Goal: Task Accomplishment & Management: Manage account settings

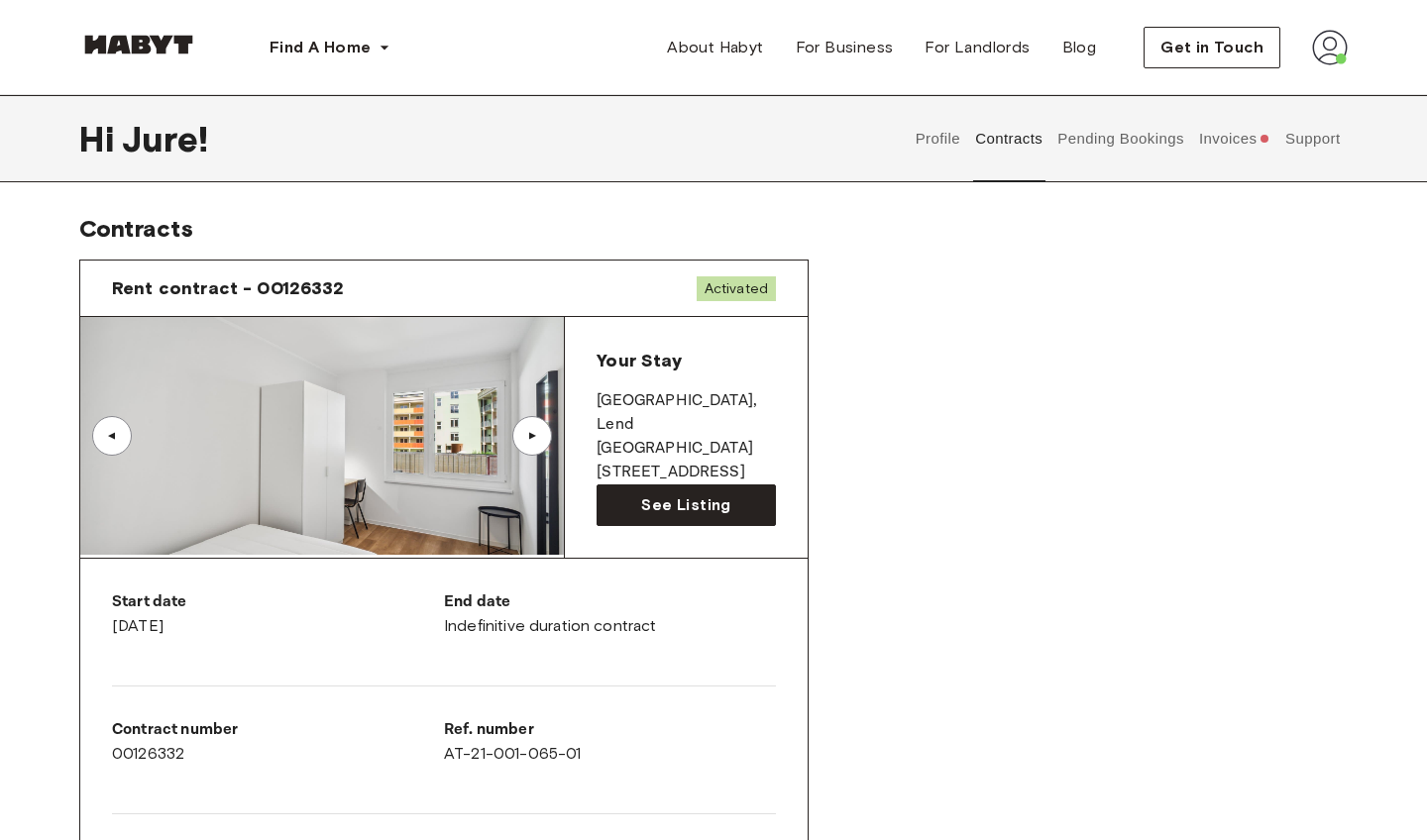
click at [1214, 139] on button "Invoices" at bounding box center [1234, 138] width 76 height 87
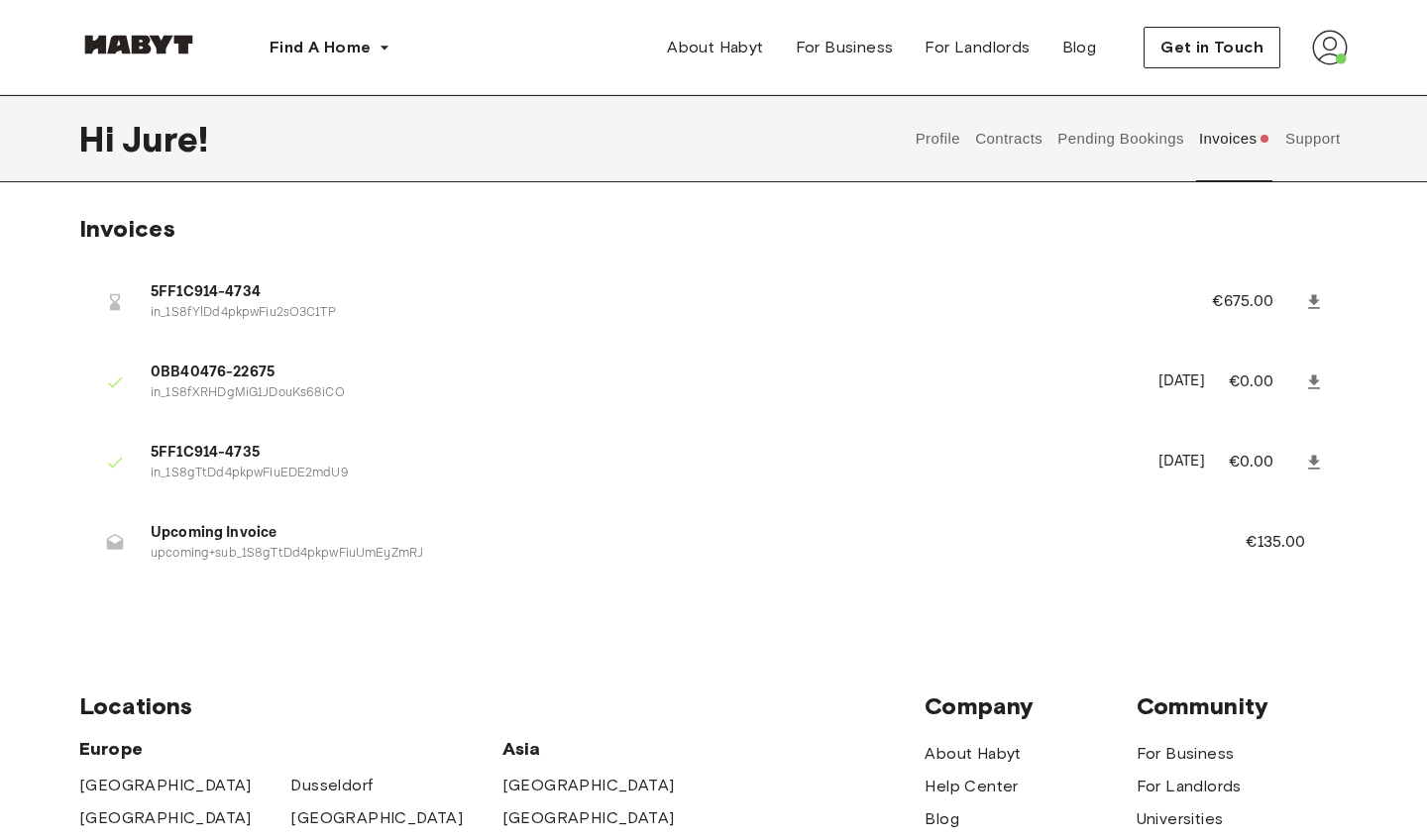
click at [1078, 136] on button "Pending Bookings" at bounding box center [1121, 138] width 132 height 87
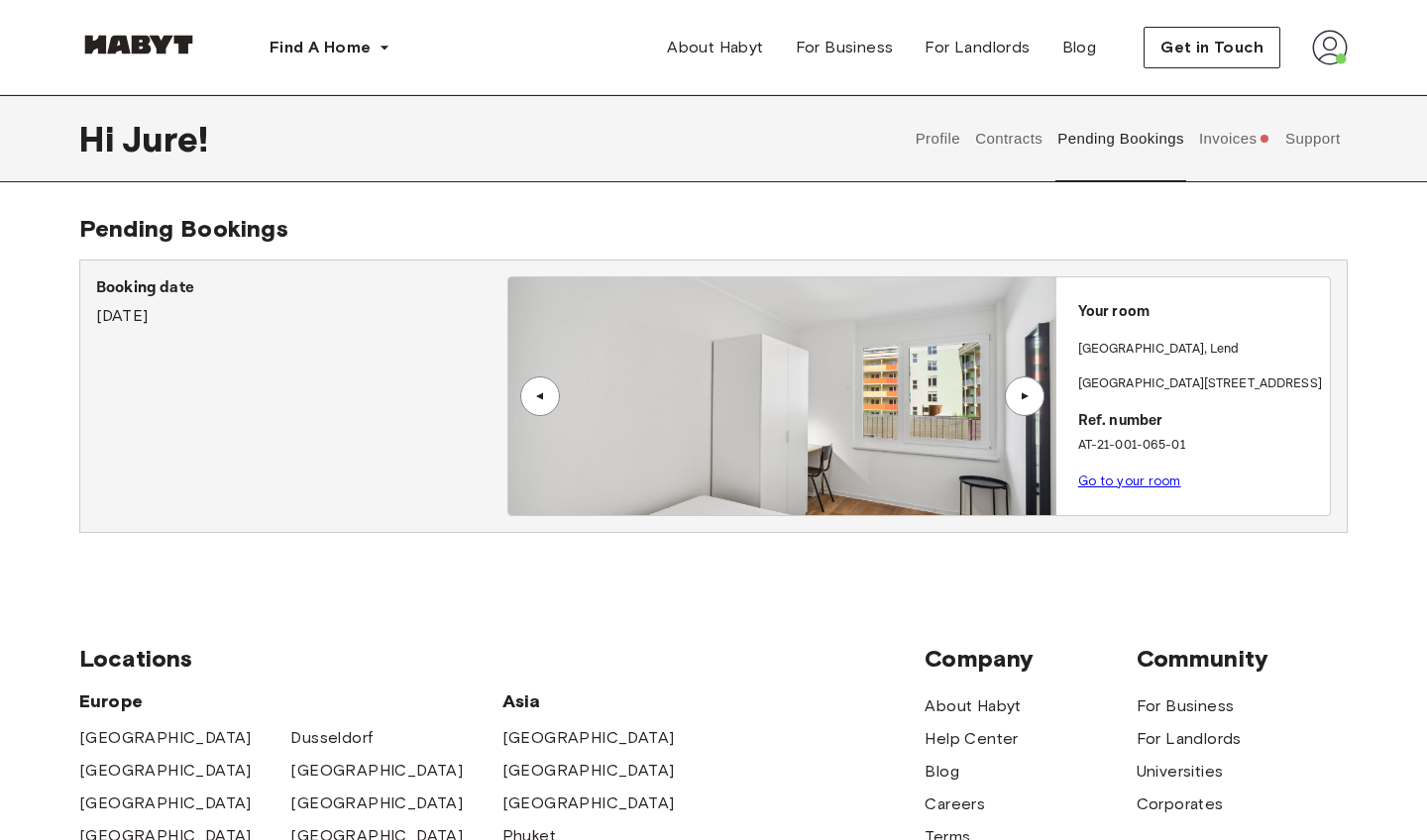
click at [1013, 145] on button "Contracts" at bounding box center [1009, 138] width 72 height 87
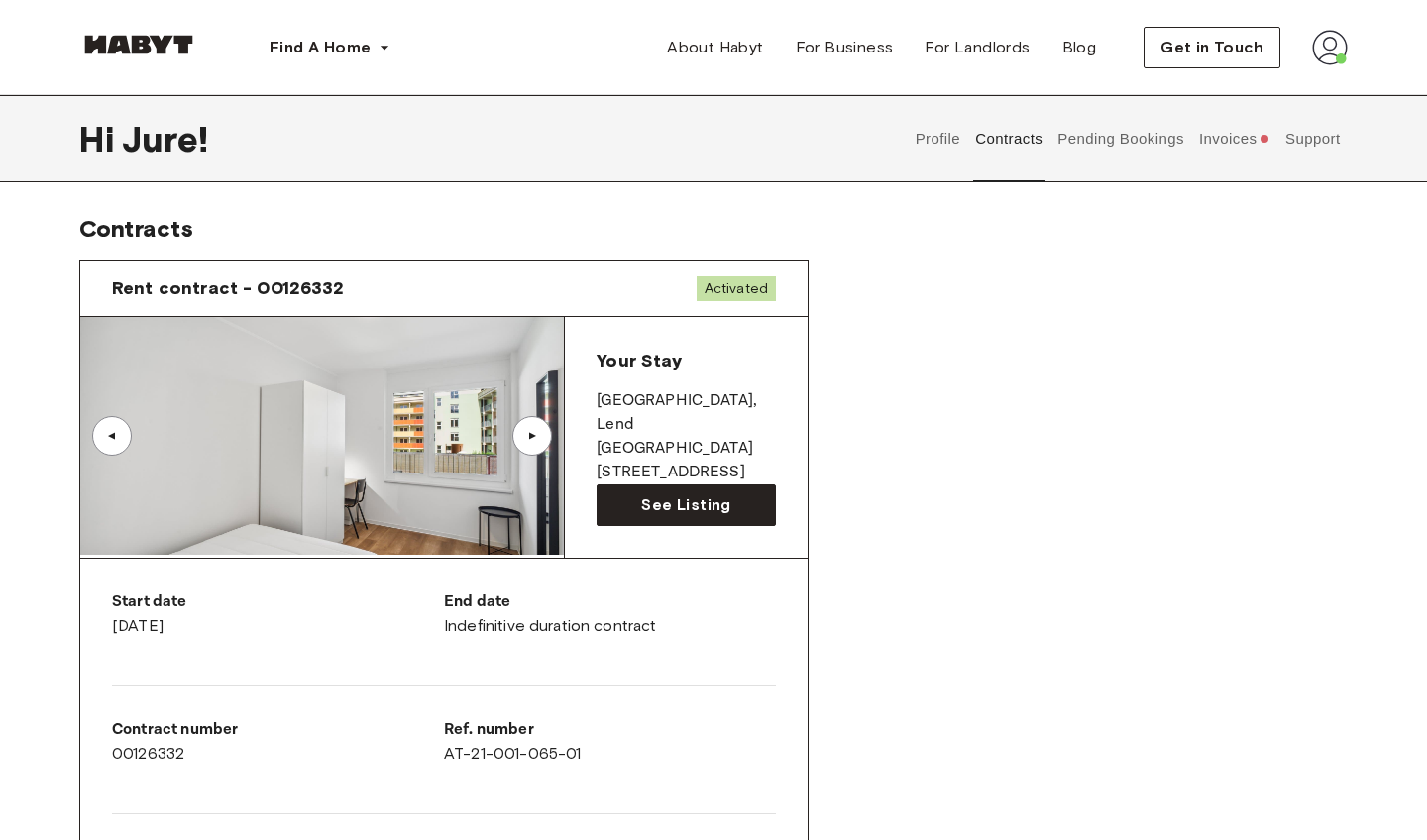
click at [963, 144] on div "Profile Contracts Pending Bookings Invoices Support" at bounding box center [1128, 138] width 440 height 87
click at [936, 142] on button "Profile" at bounding box center [938, 138] width 51 height 87
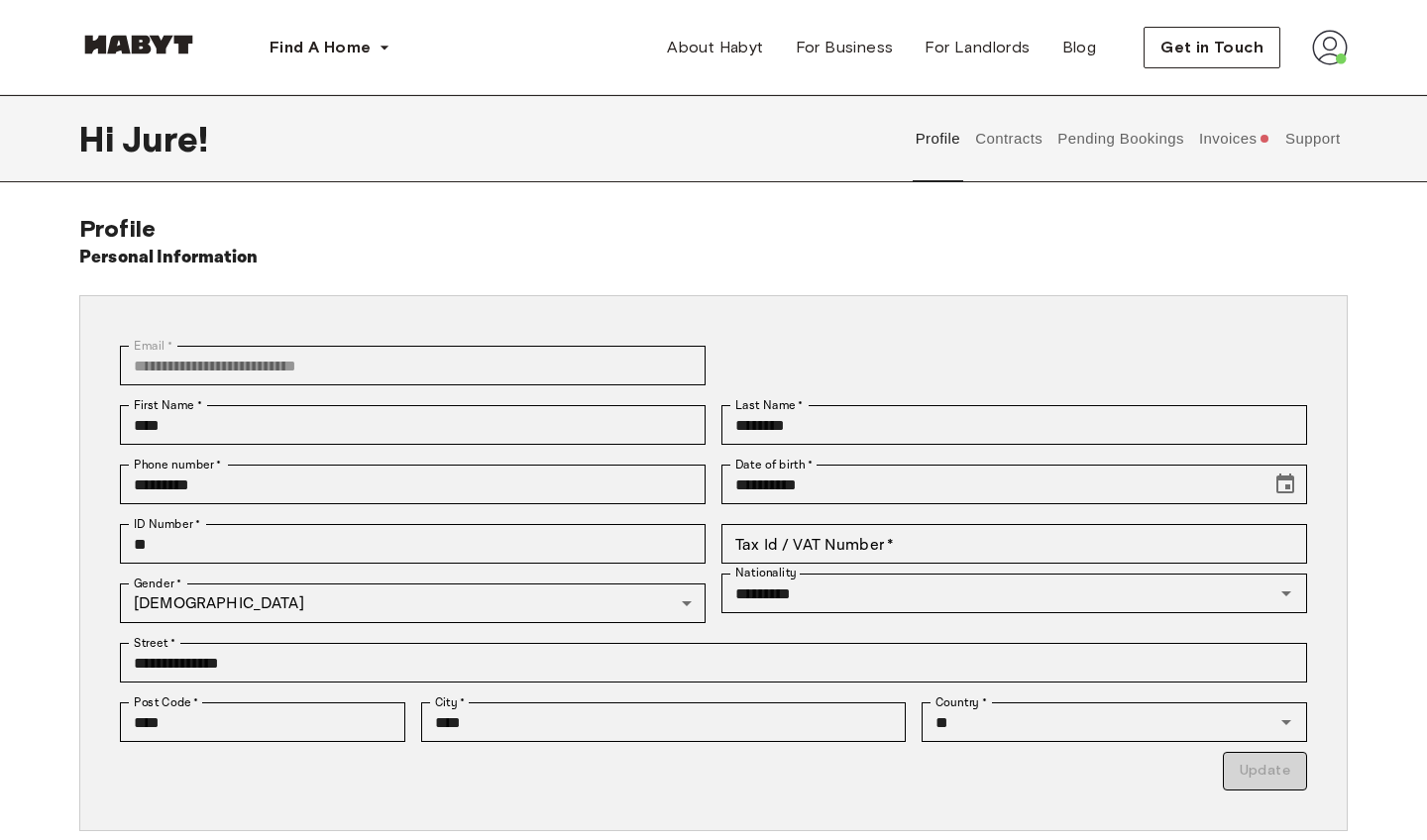
click at [1330, 53] on img at bounding box center [1330, 48] width 36 height 36
click at [1264, 93] on span "Profile" at bounding box center [1270, 93] width 50 height 24
click at [1338, 61] on img at bounding box center [1330, 48] width 36 height 36
click at [1285, 91] on span "Profile" at bounding box center [1270, 93] width 50 height 24
click at [1254, 143] on button "Invoices" at bounding box center [1234, 138] width 76 height 87
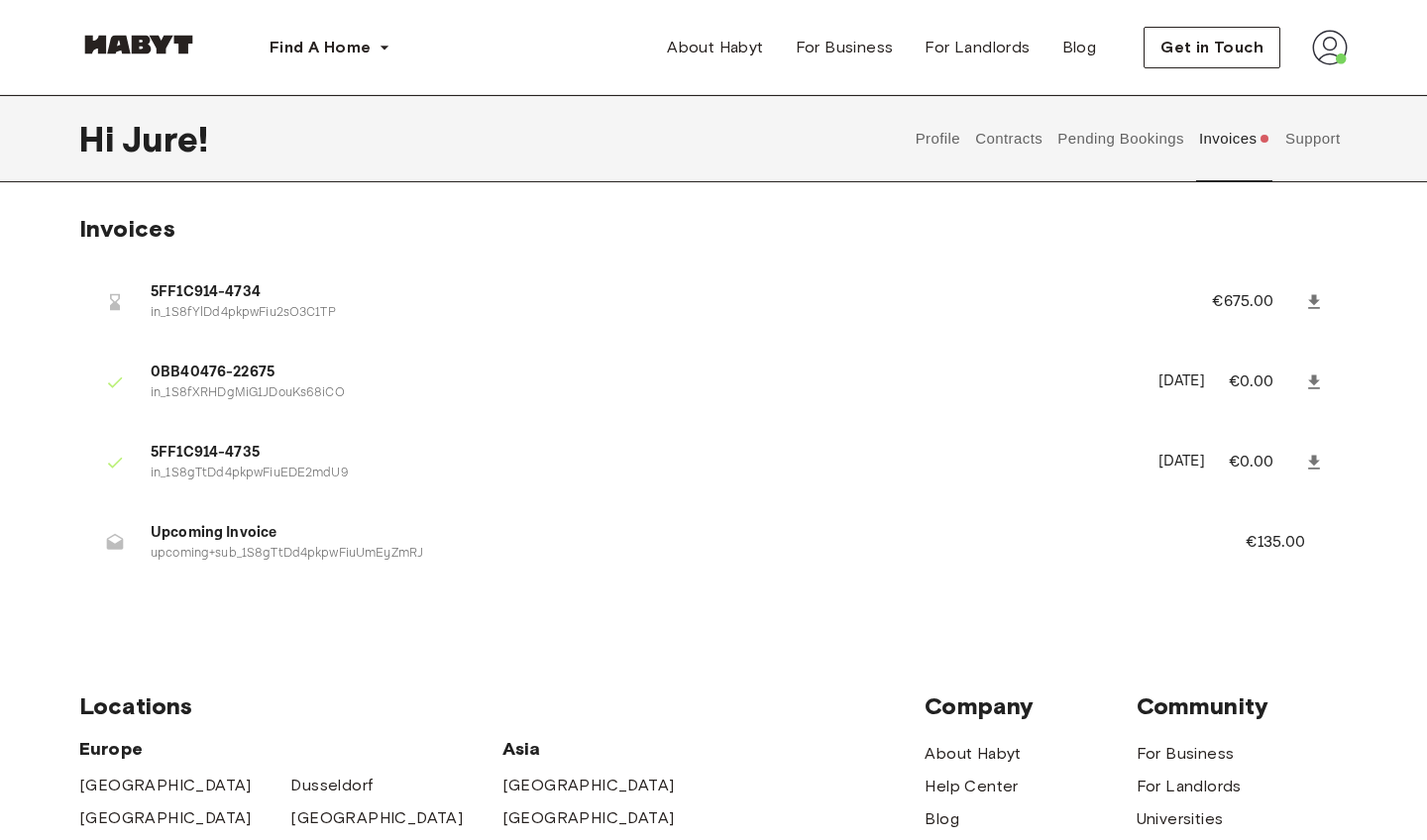
click at [1012, 141] on button "Contracts" at bounding box center [1009, 138] width 72 height 87
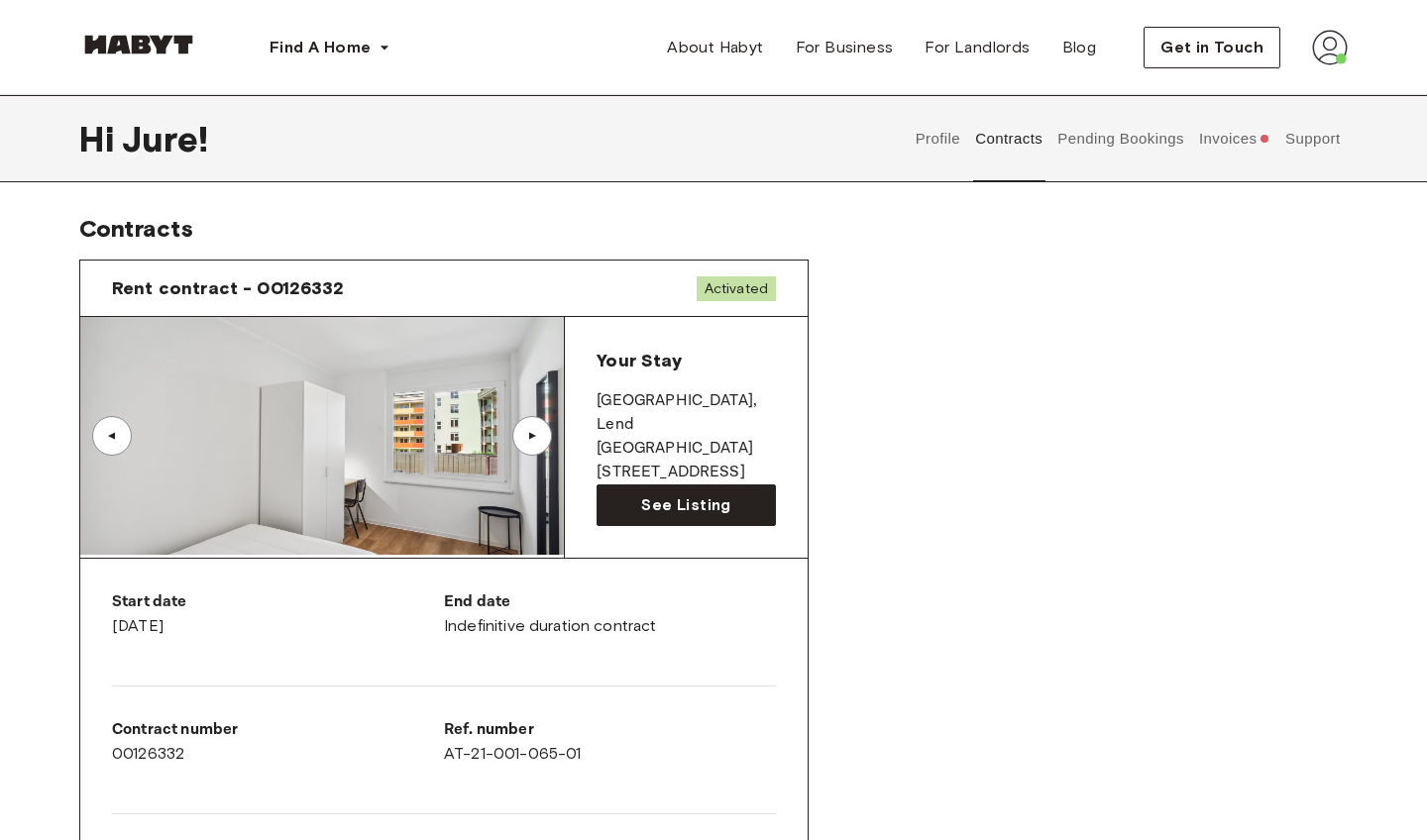
click at [937, 133] on button "Profile" at bounding box center [938, 138] width 51 height 87
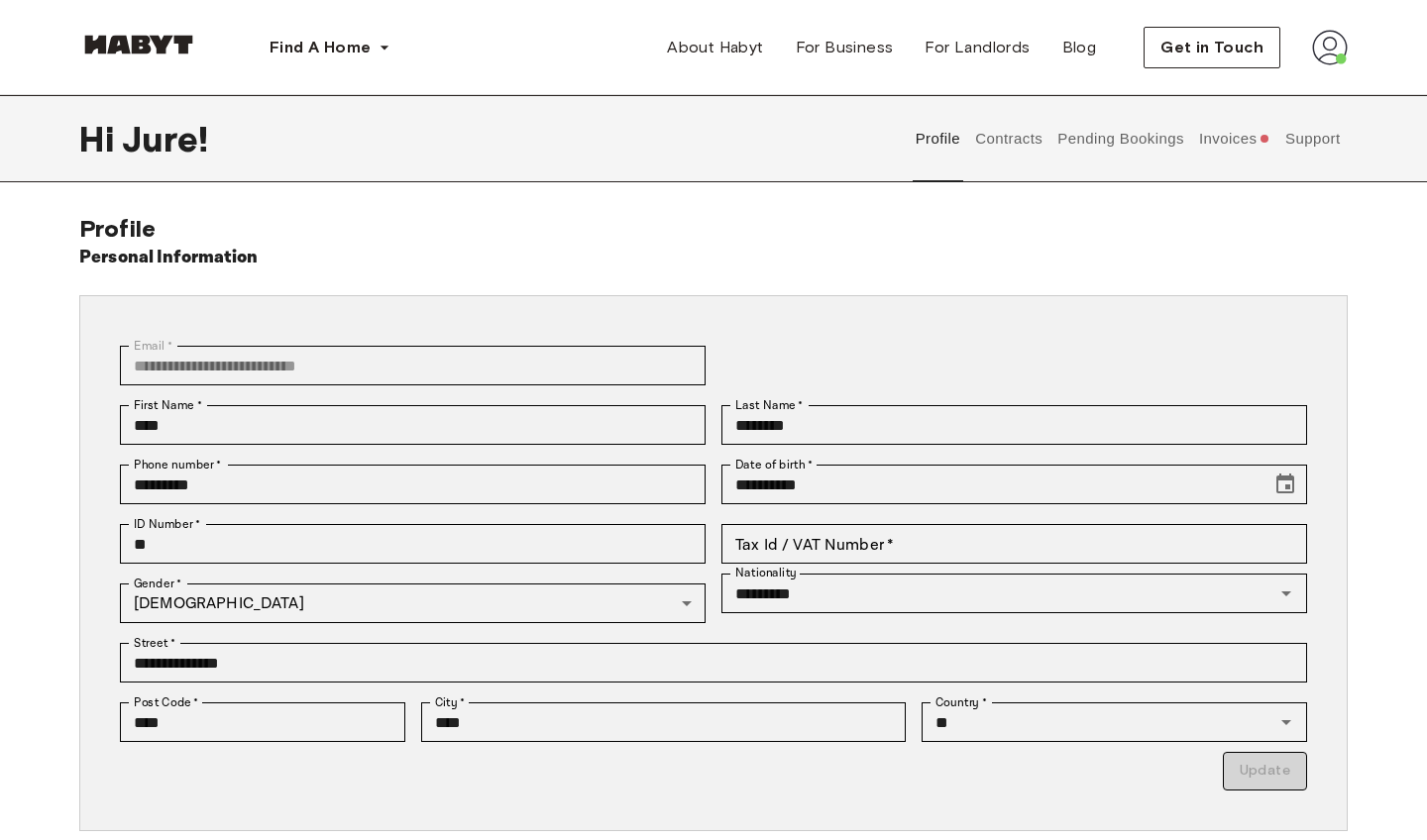
click at [1036, 141] on button "Contracts" at bounding box center [1009, 138] width 72 height 87
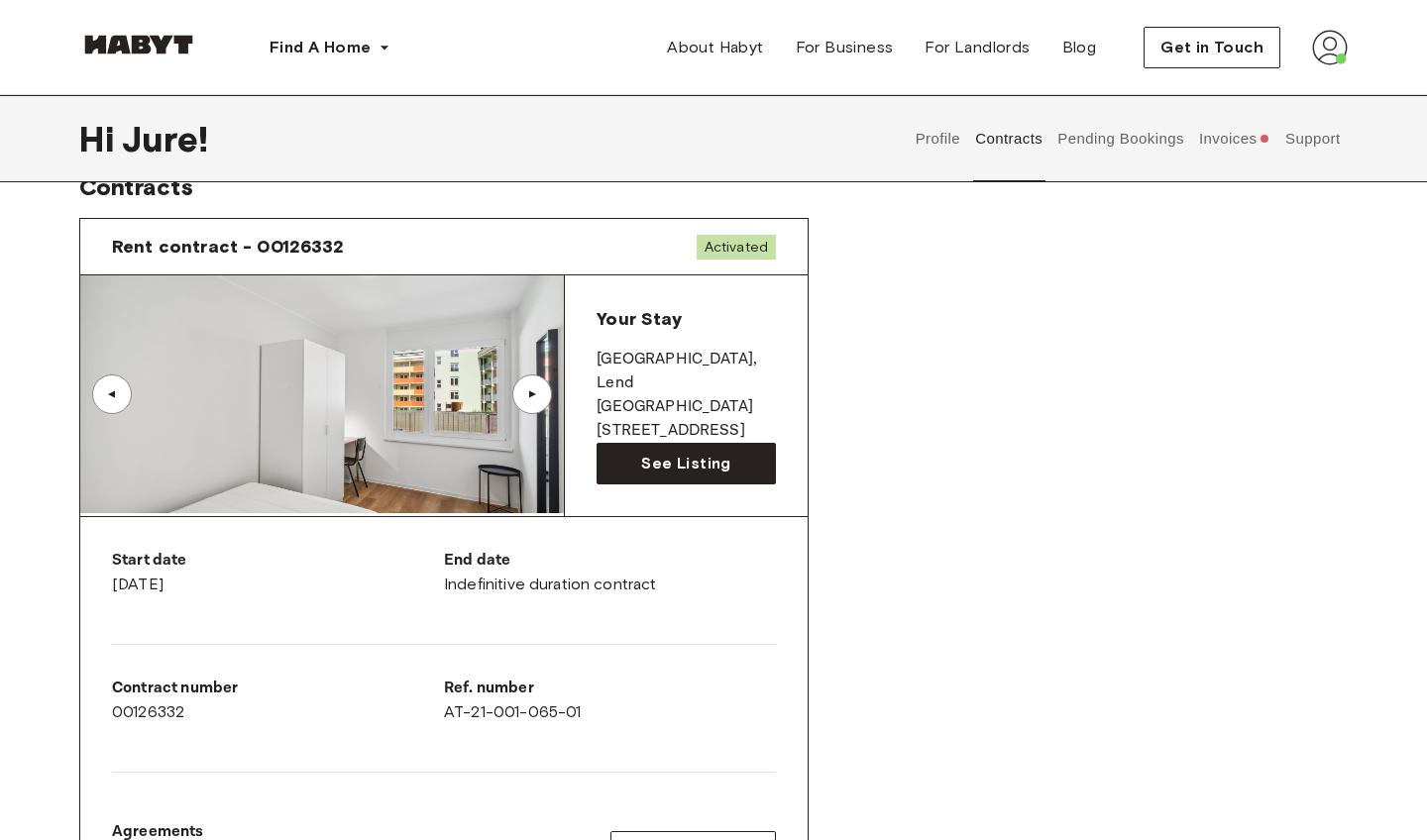
scroll to position [37, 0]
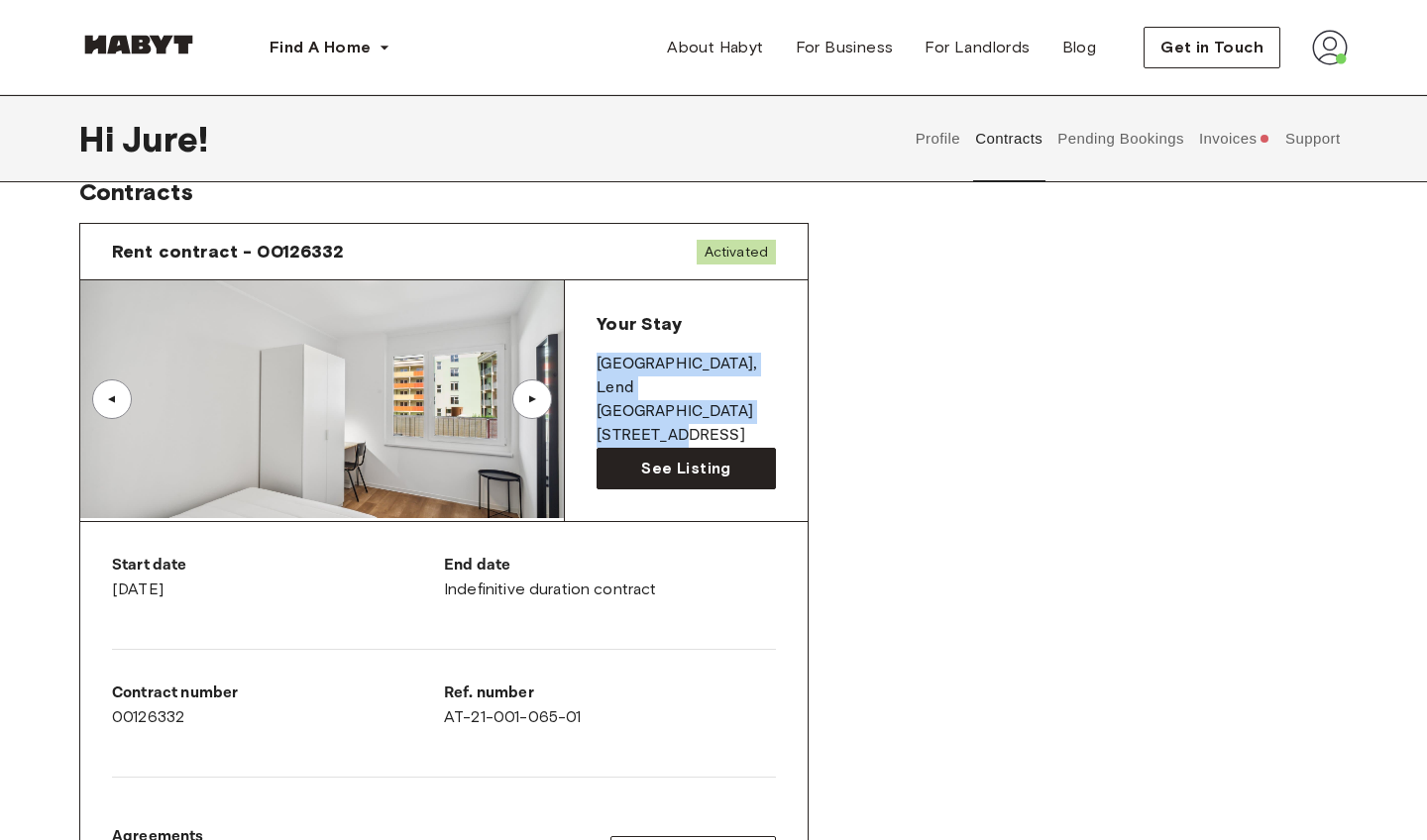
drag, startPoint x: 594, startPoint y: 356, endPoint x: 648, endPoint y: 422, distance: 85.3
click at [651, 422] on div "Your Stay [GEOGRAPHIC_DATA] , Lend [STREET_ADDRESS] See Listing" at bounding box center [686, 401] width 243 height 241
copy div "[STREET_ADDRESS][PERSON_NAME]"
drag, startPoint x: 69, startPoint y: 35, endPoint x: 223, endPoint y: 44, distance: 154.3
click at [223, 44] on div "Find A Home [GEOGRAPHIC_DATA] [GEOGRAPHIC_DATA] [GEOGRAPHIC_DATA] [GEOGRAPHIC_D…" at bounding box center [714, 47] width 1427 height 95
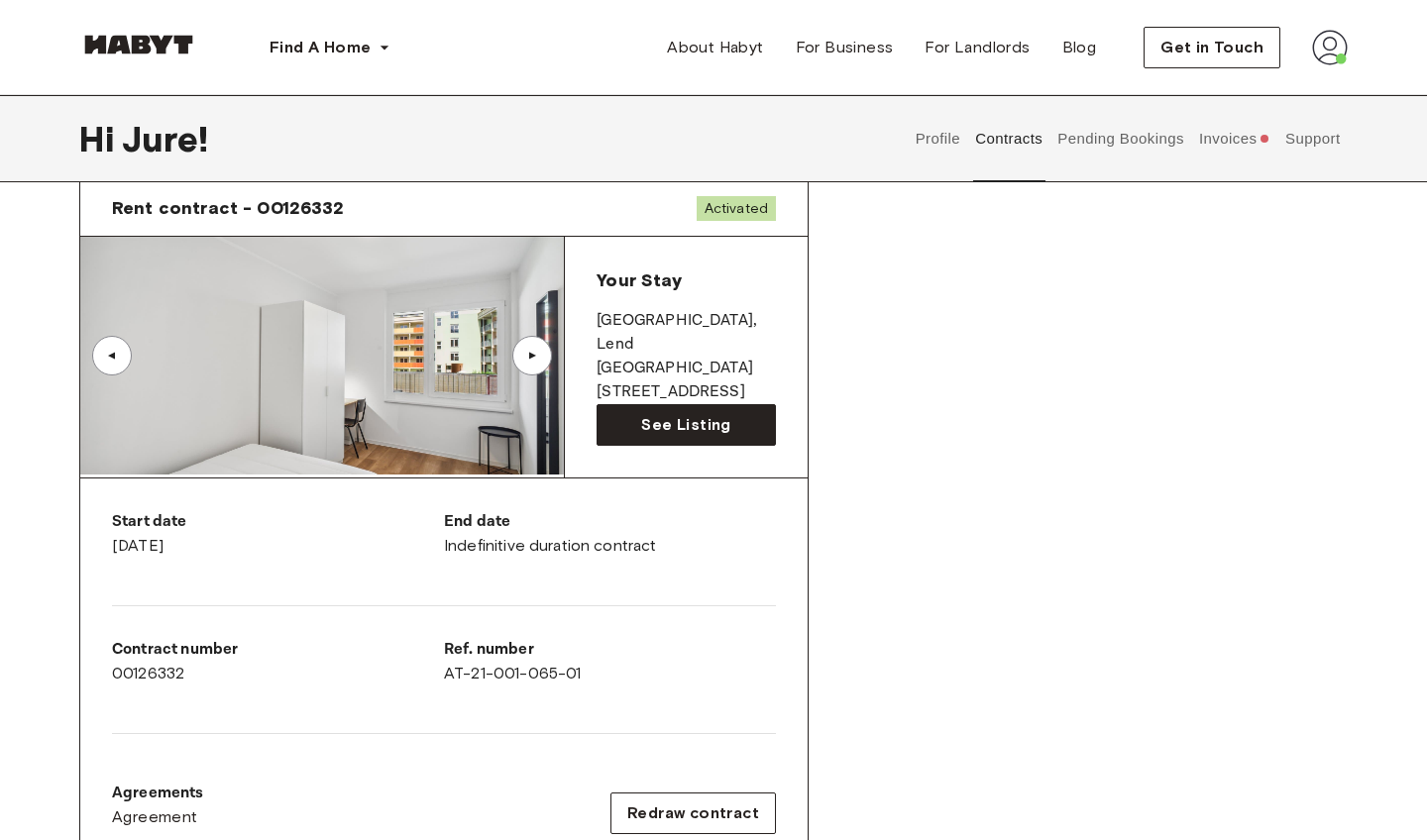
scroll to position [75, 0]
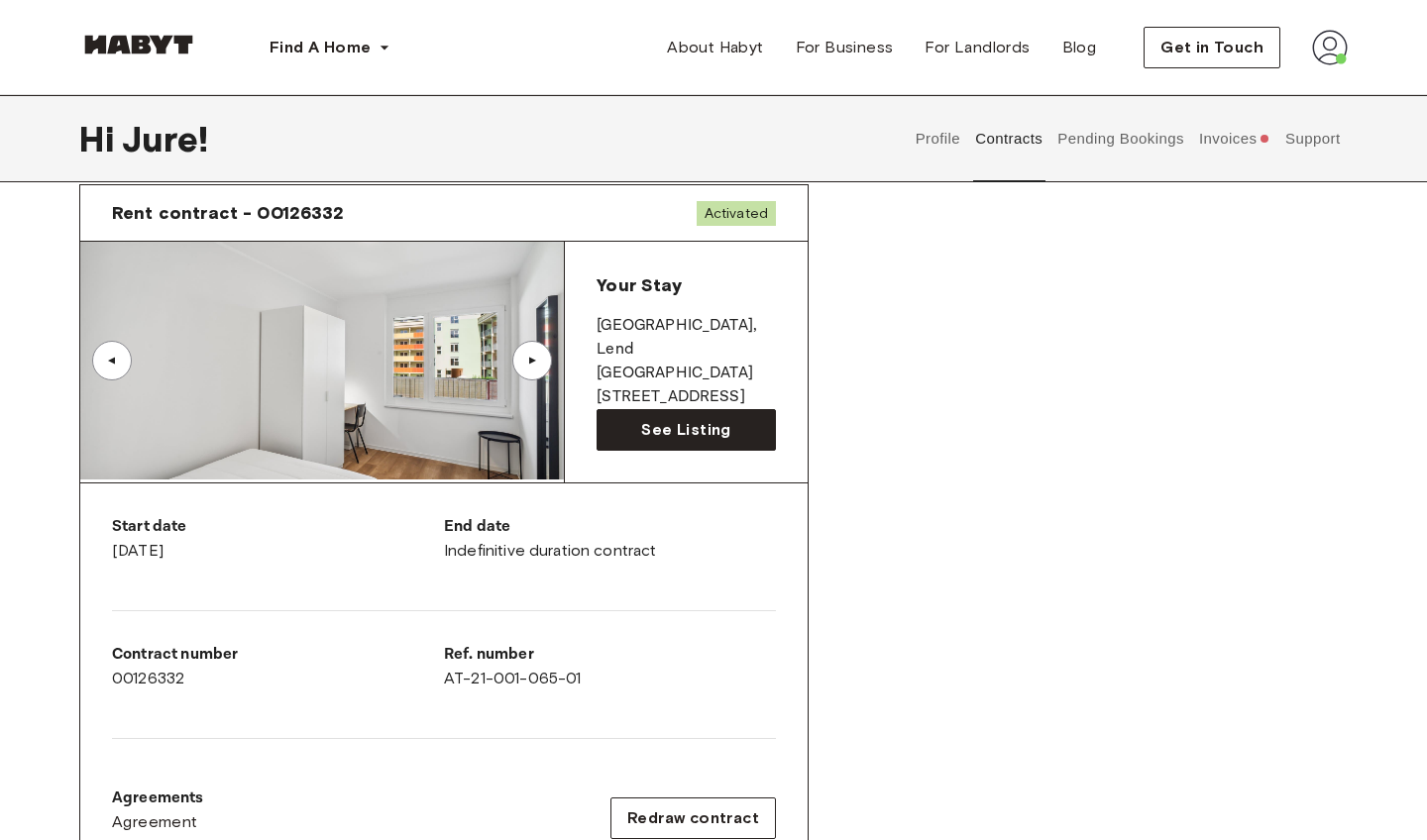
click at [541, 356] on div "▲" at bounding box center [533, 361] width 20 height 12
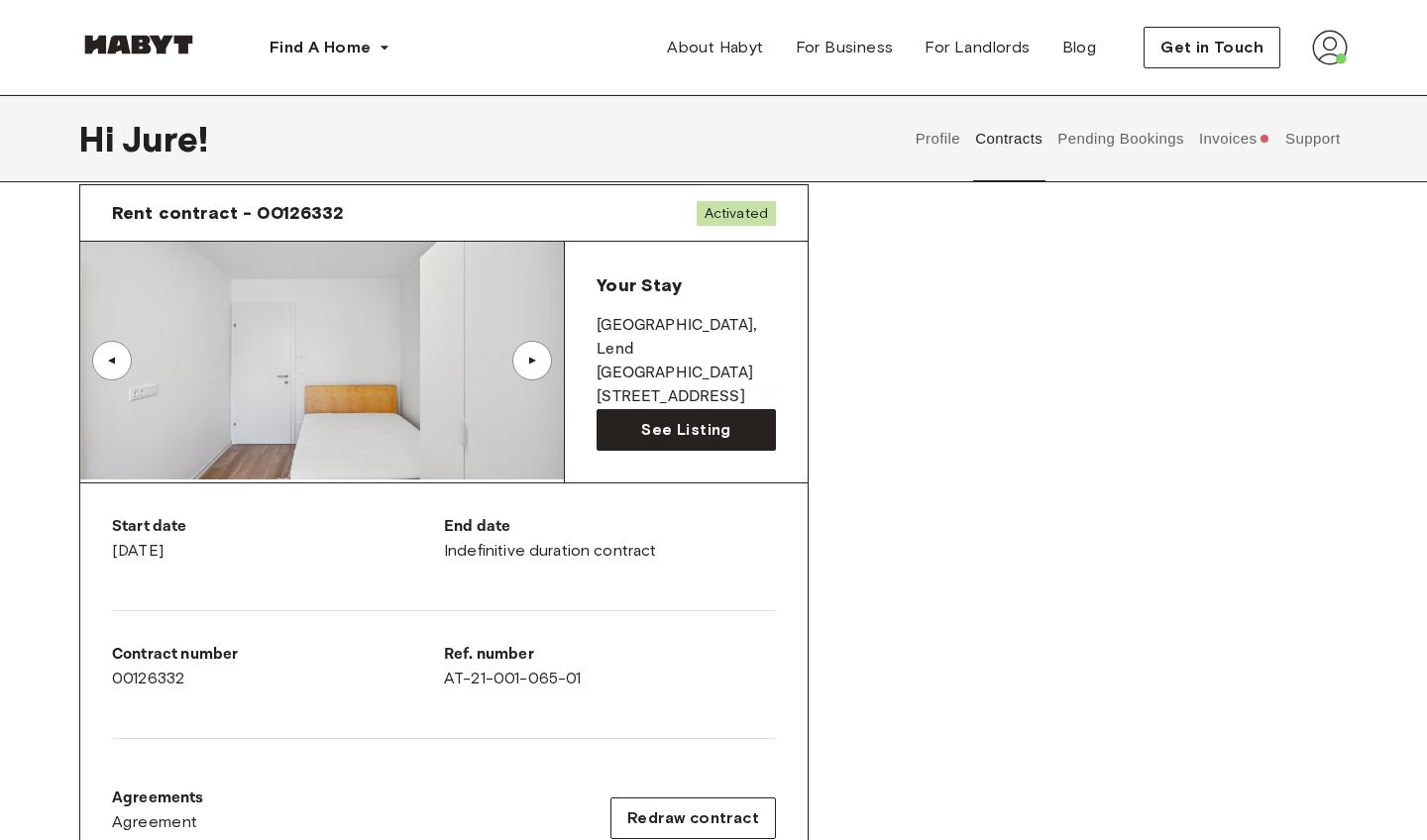
click at [541, 356] on div "▲" at bounding box center [533, 361] width 20 height 12
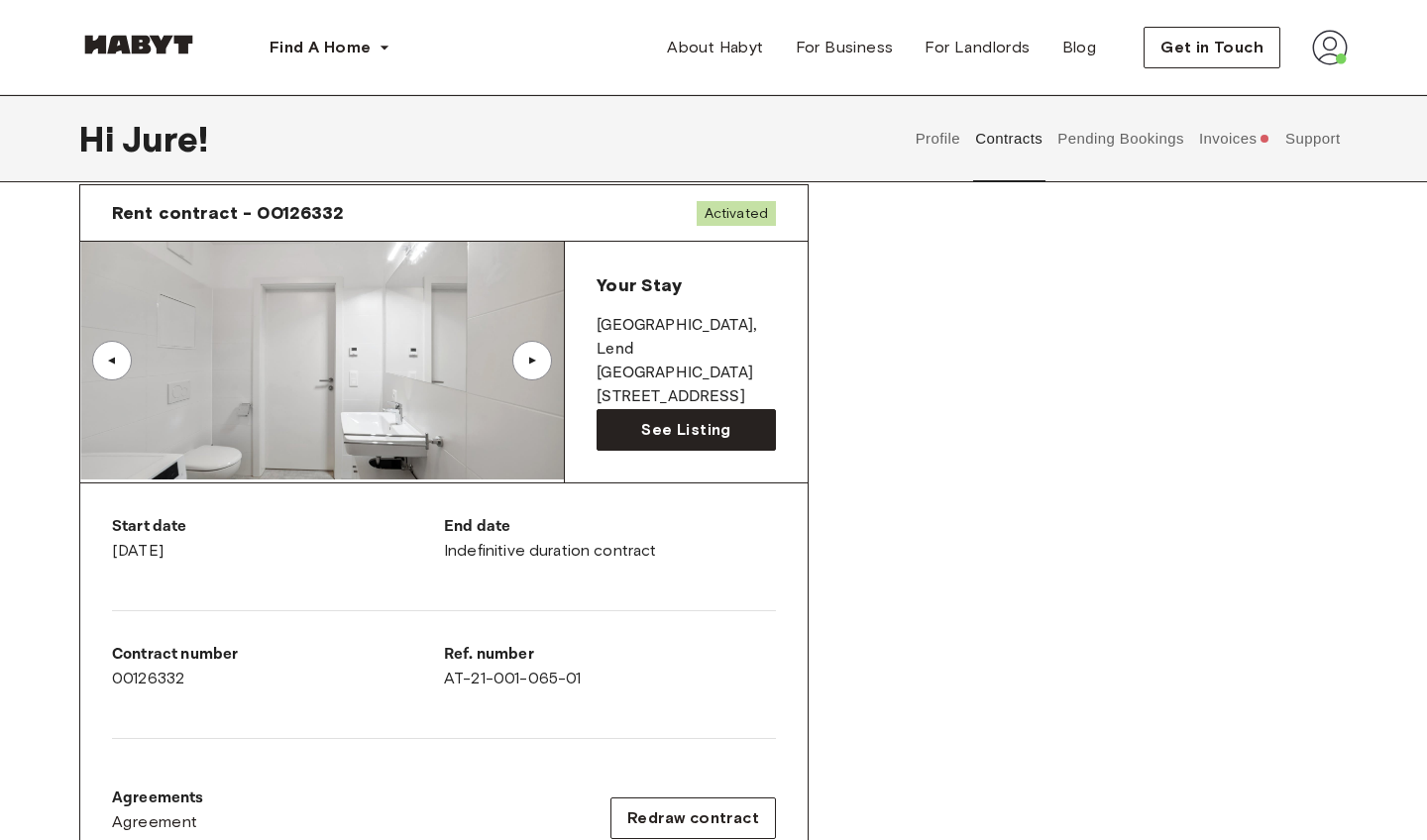
click at [541, 356] on div "▲" at bounding box center [533, 361] width 20 height 12
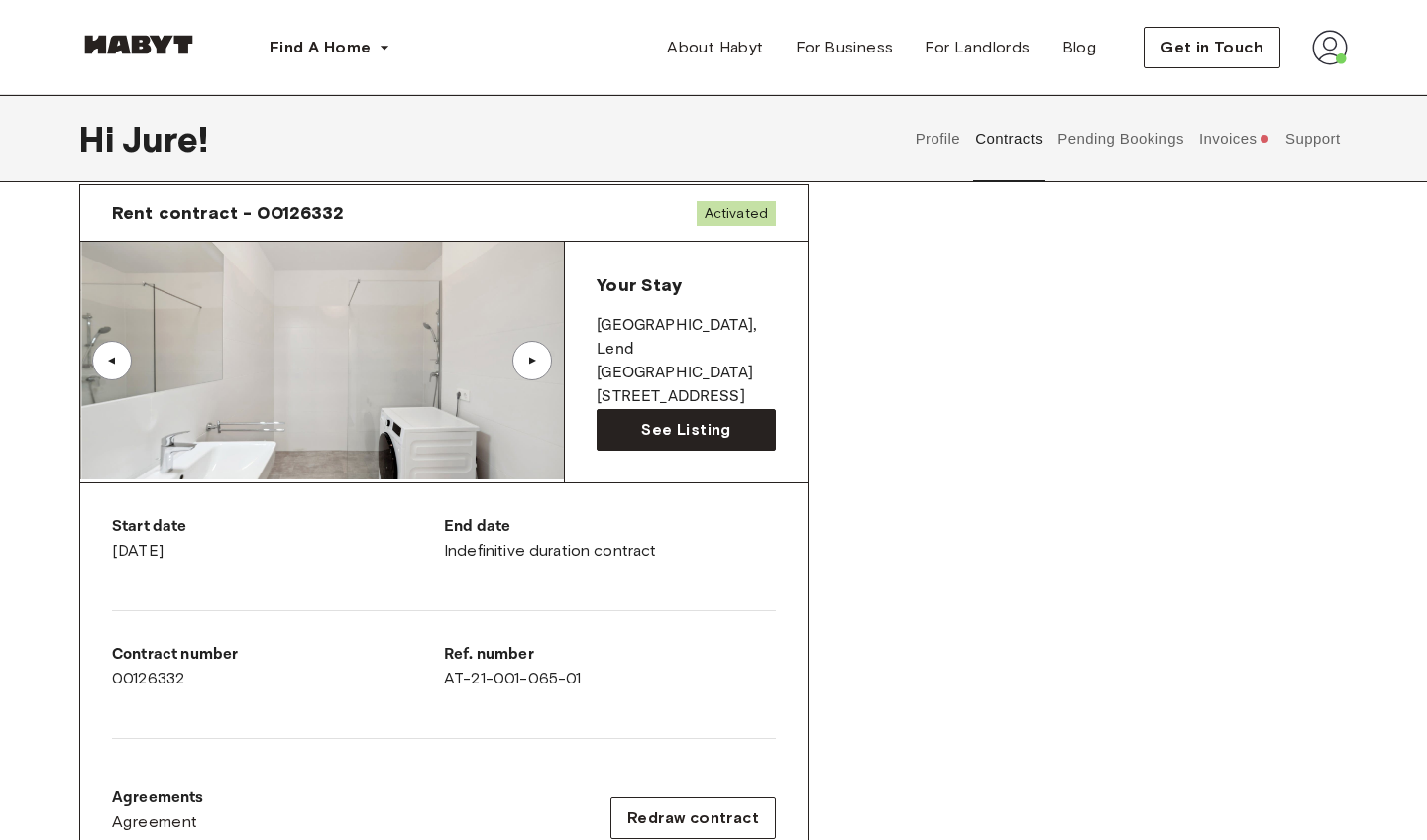
click at [541, 356] on div "▲" at bounding box center [533, 361] width 20 height 12
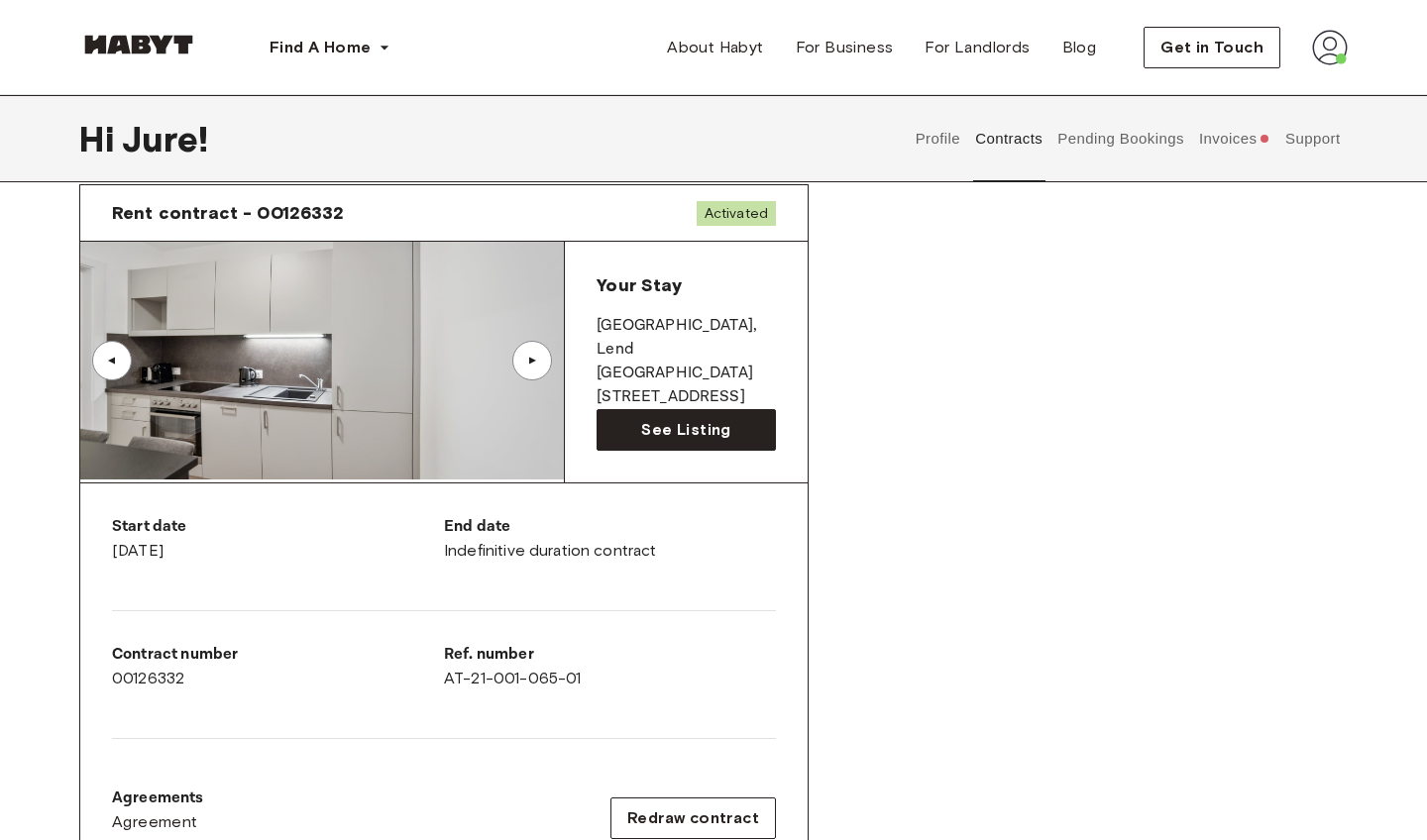
click at [541, 356] on div "▲" at bounding box center [533, 361] width 20 height 12
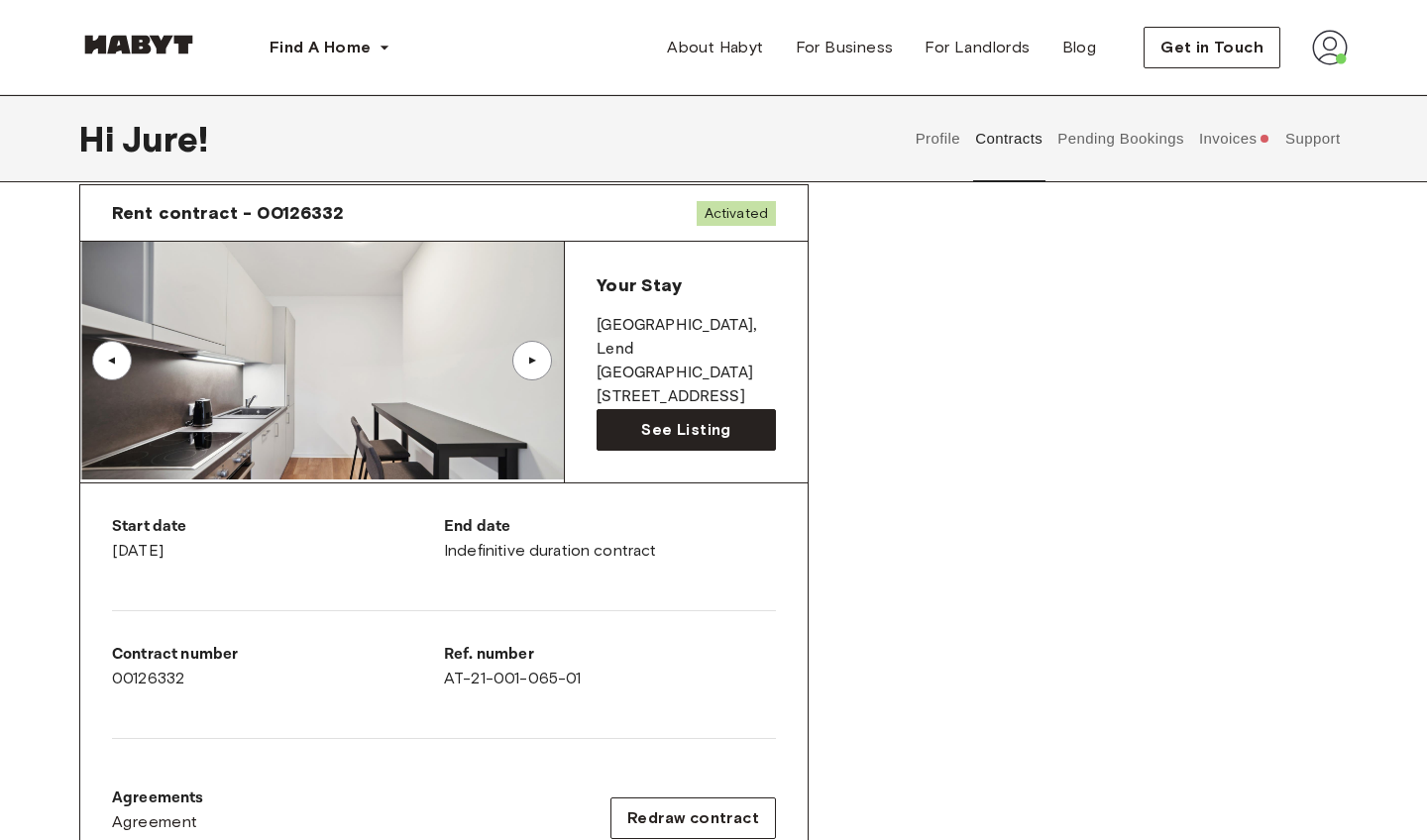
click at [541, 356] on div "▲" at bounding box center [533, 361] width 20 height 12
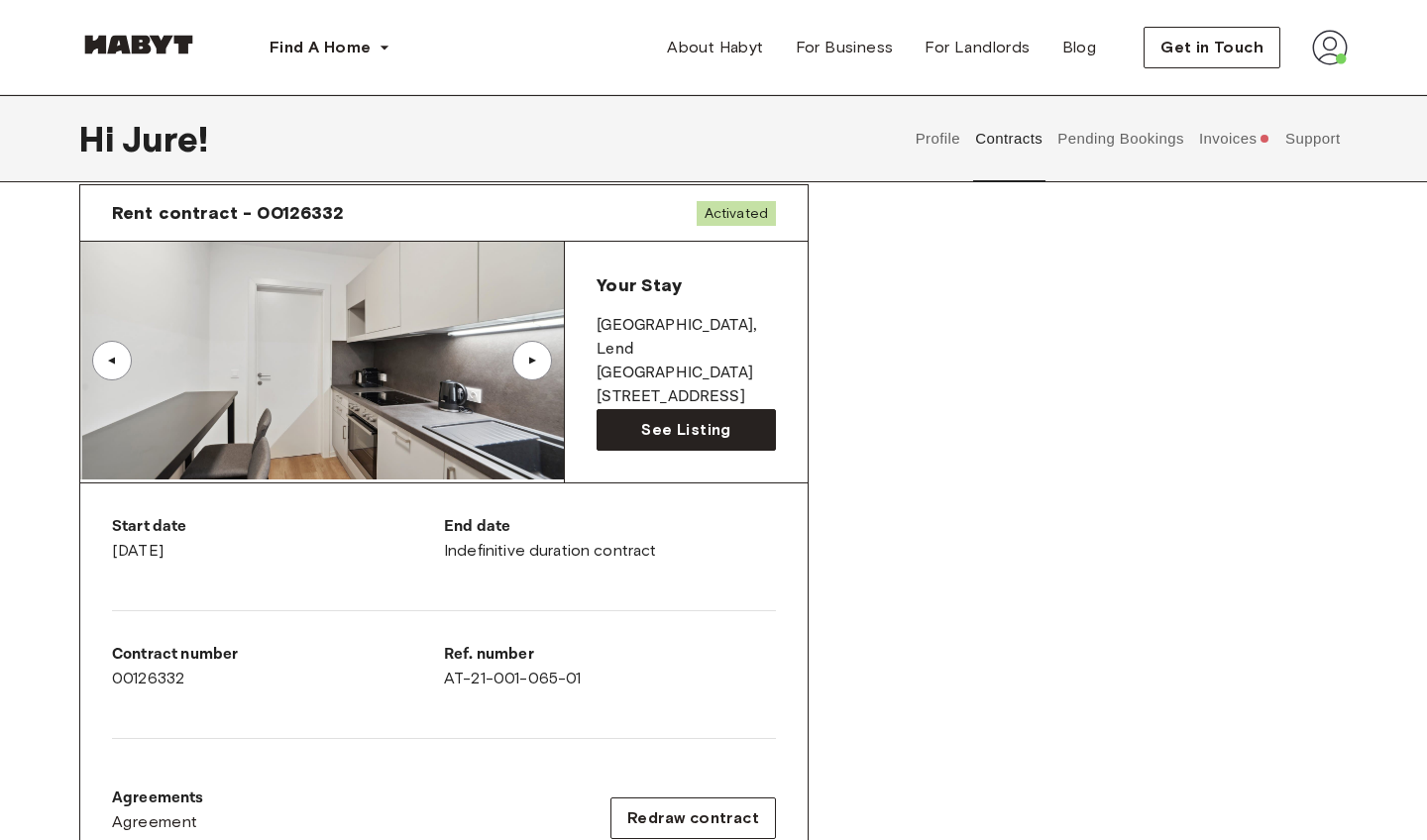
click at [541, 356] on div "▲" at bounding box center [533, 361] width 20 height 12
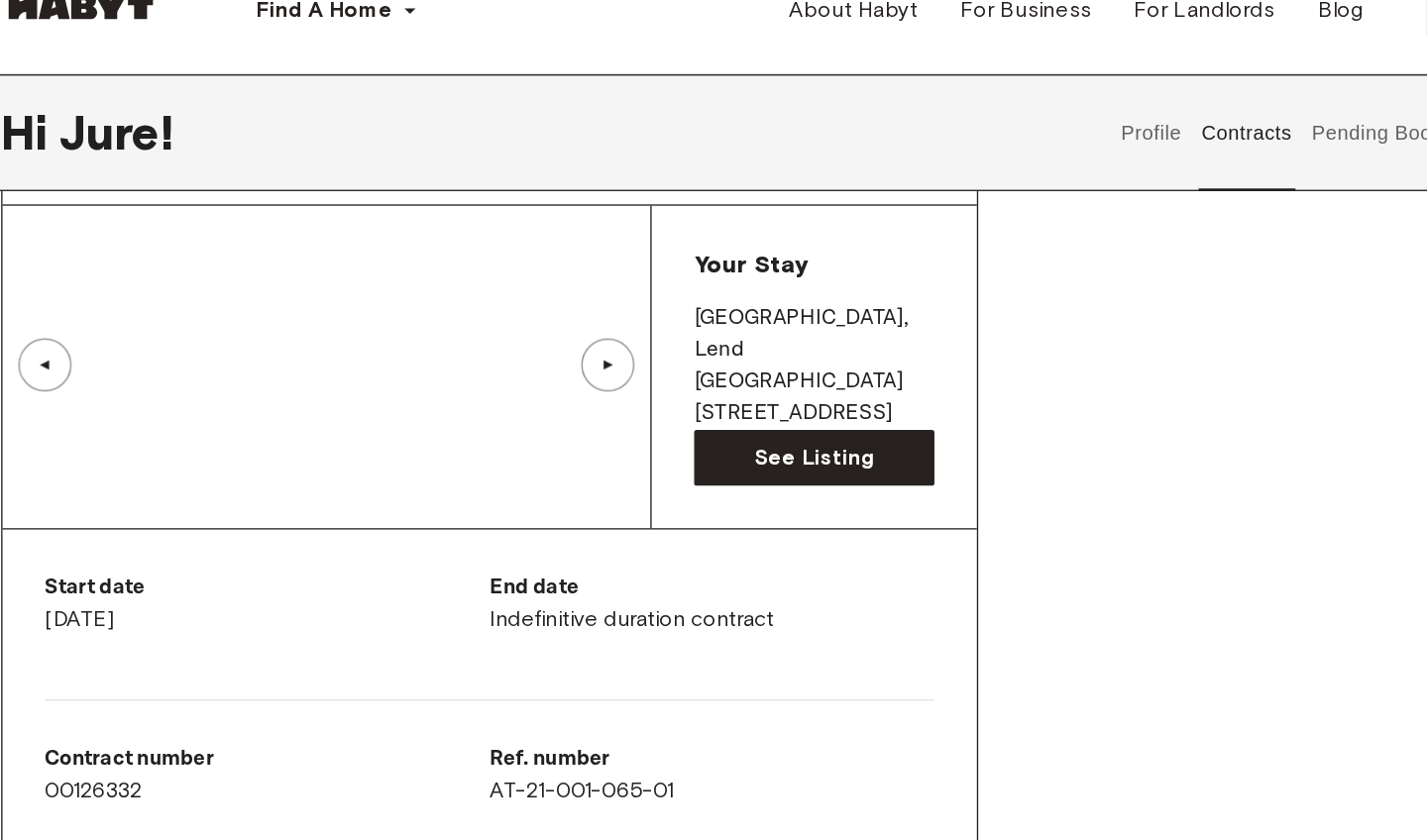
scroll to position [77, 0]
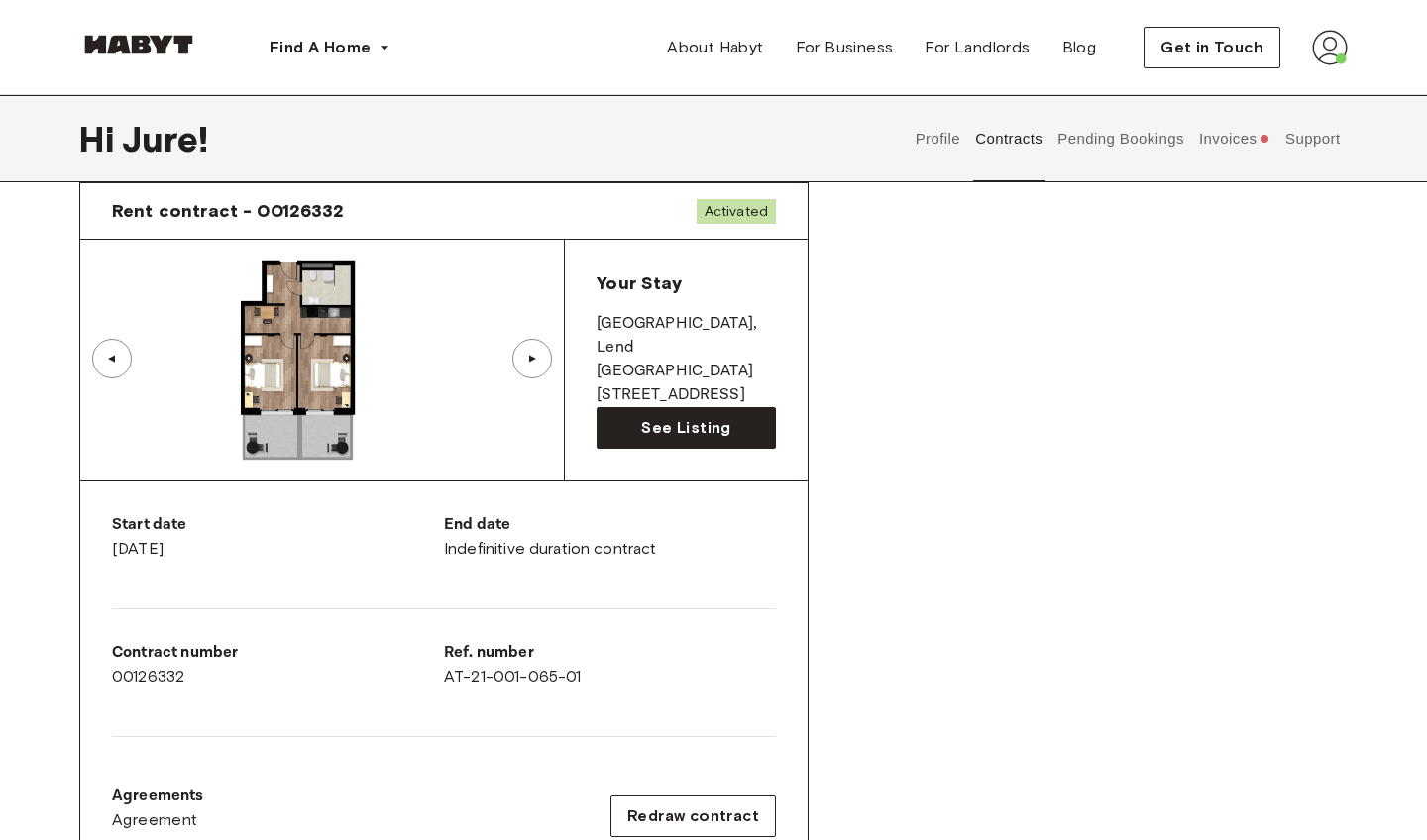
click at [1014, 504] on div "Rent contract - 00126332 Activated ▲ ▲ Your Stay [GEOGRAPHIC_DATA] , Lend [PERS…" at bounding box center [714, 659] width 1269 height 985
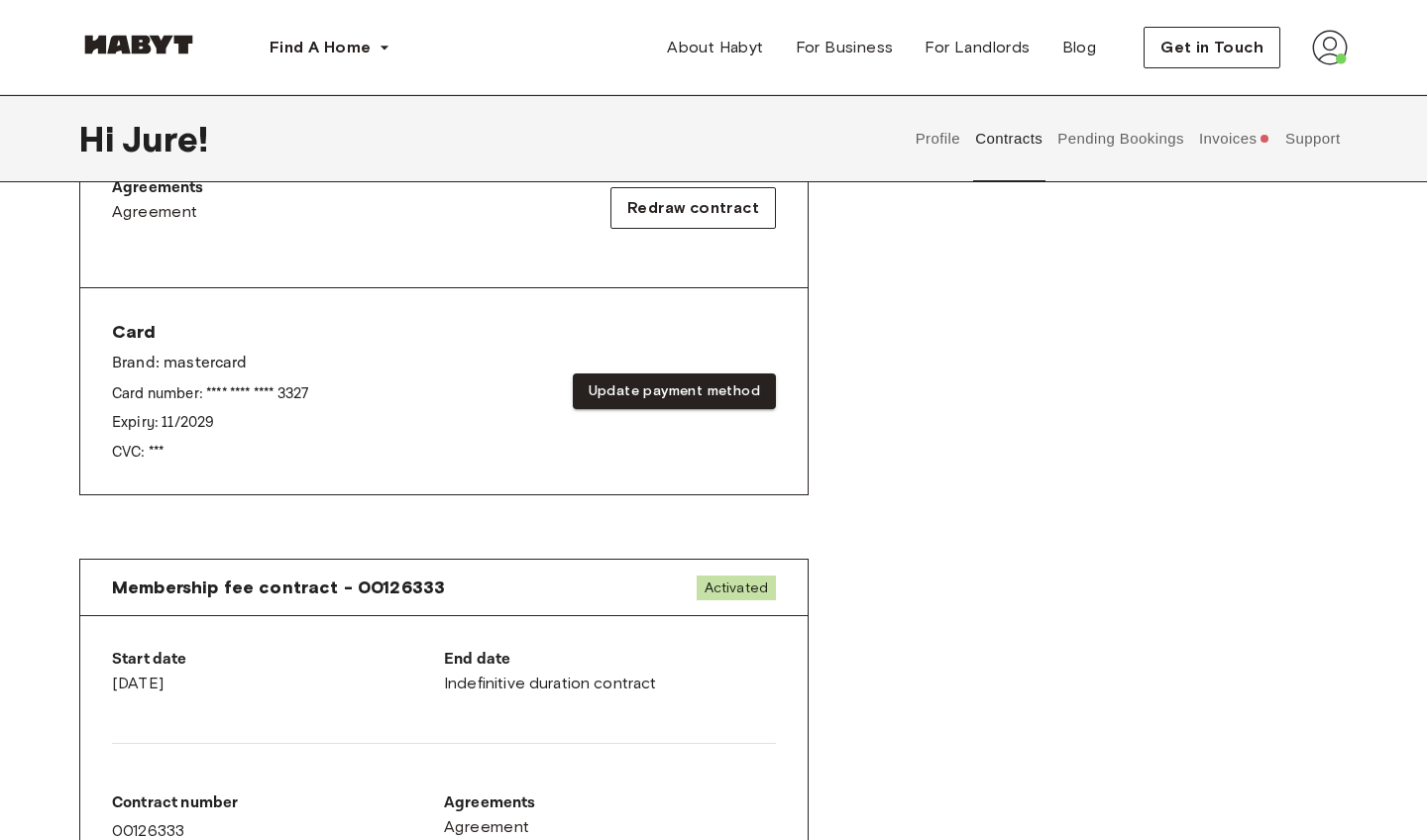
scroll to position [660, 0]
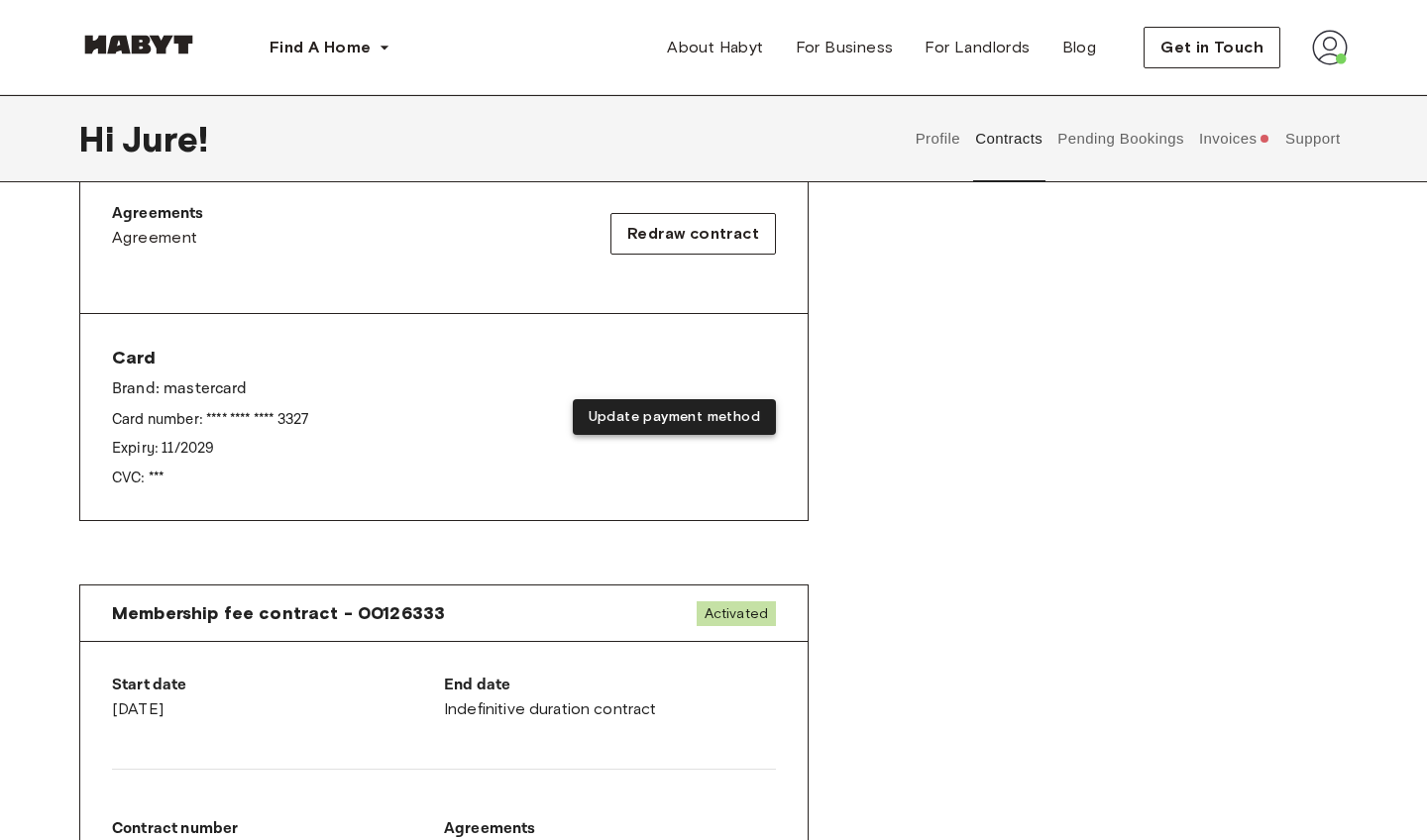
click at [684, 417] on button "Update payment method" at bounding box center [674, 418] width 203 height 37
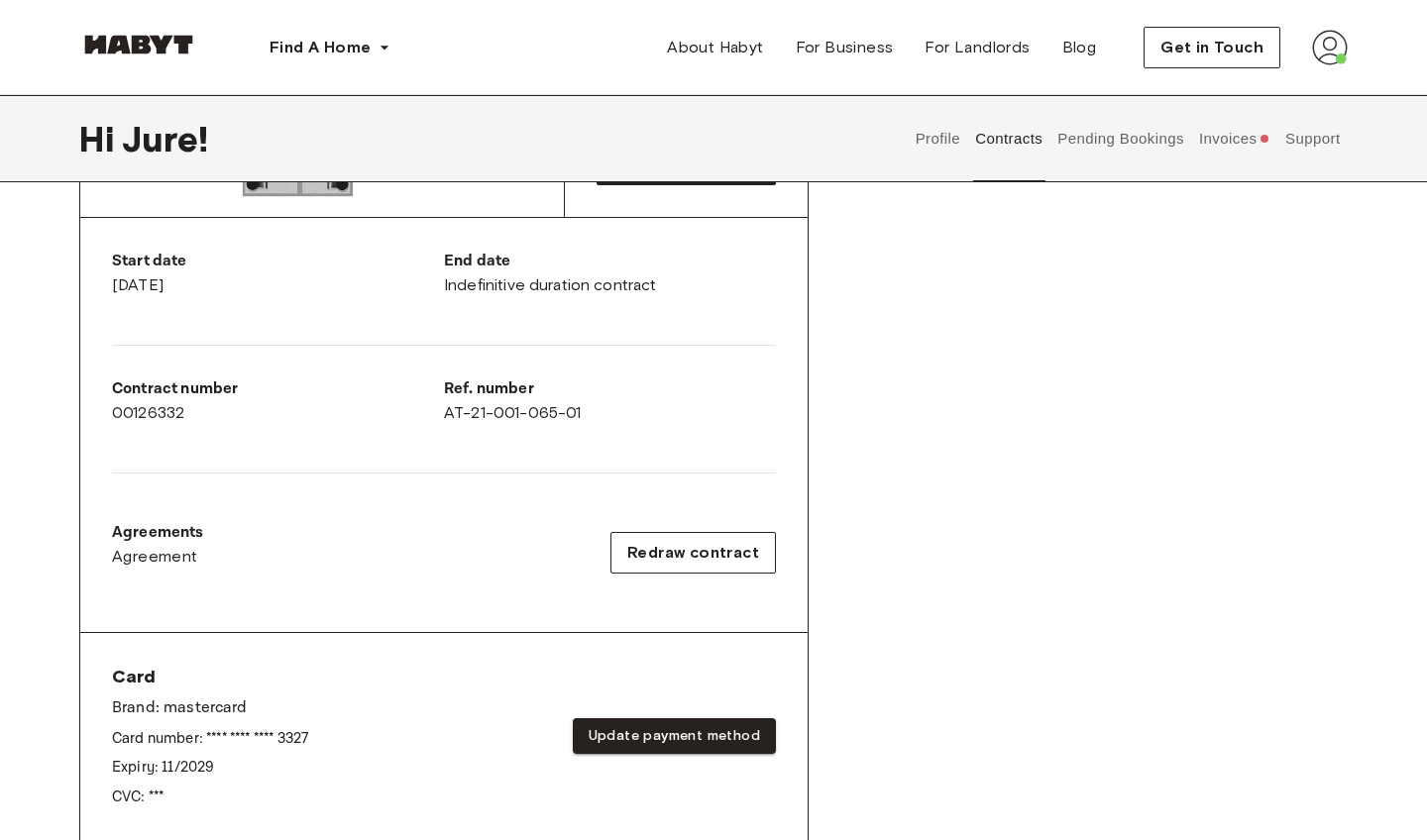
scroll to position [345, 0]
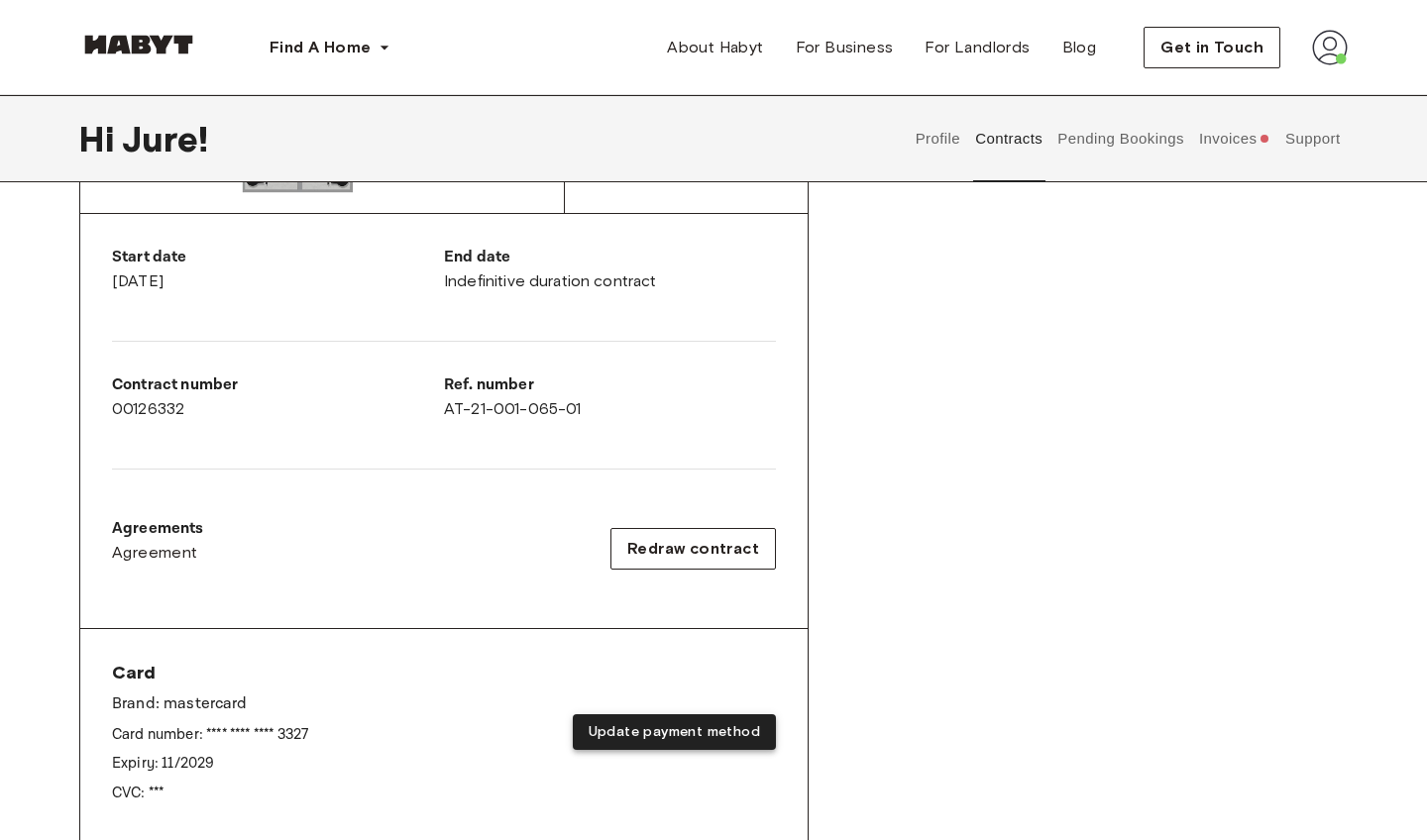
click at [732, 738] on button "Update payment method" at bounding box center [674, 732] width 203 height 37
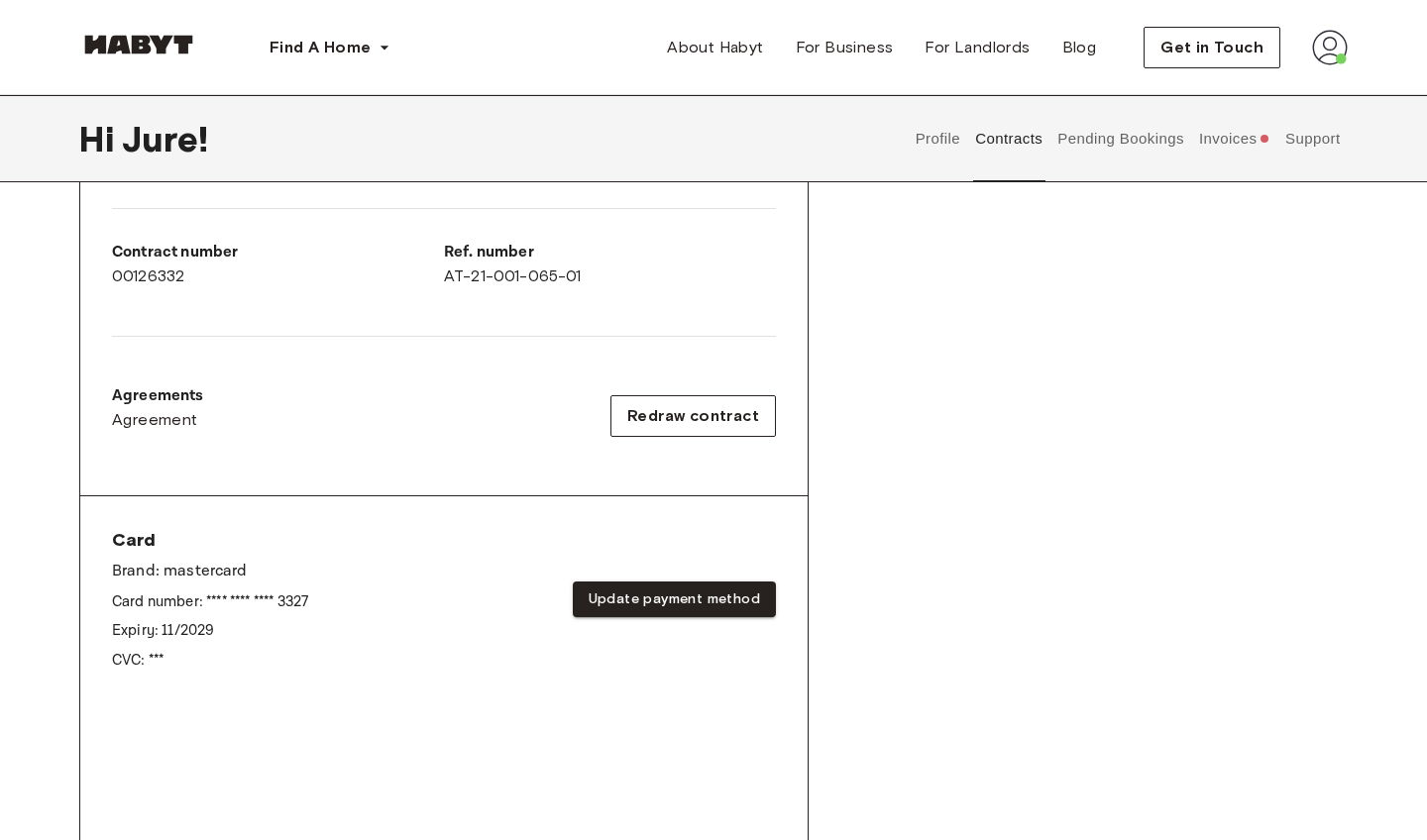
scroll to position [481, 0]
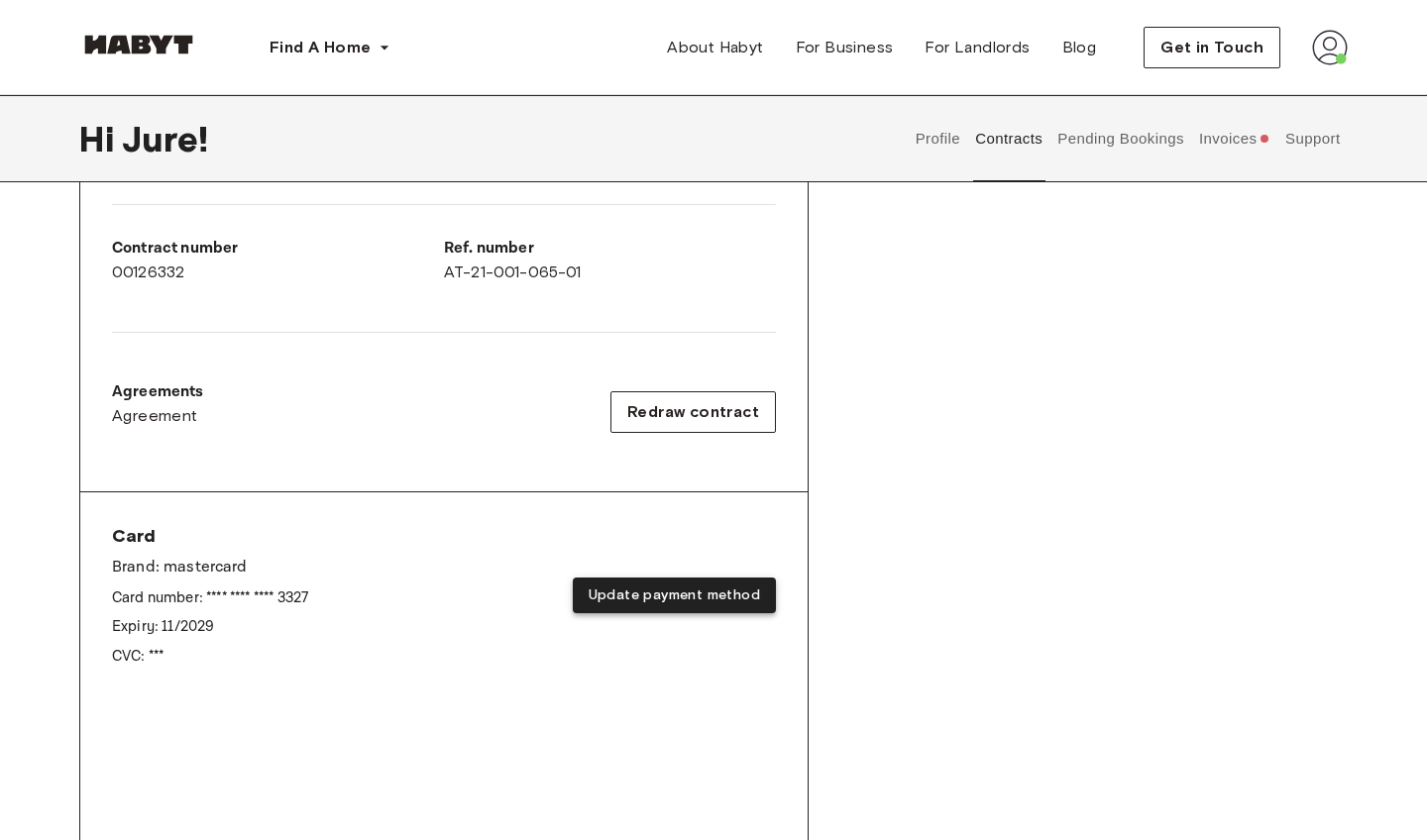
click at [711, 591] on button "Update payment method" at bounding box center [674, 595] width 203 height 37
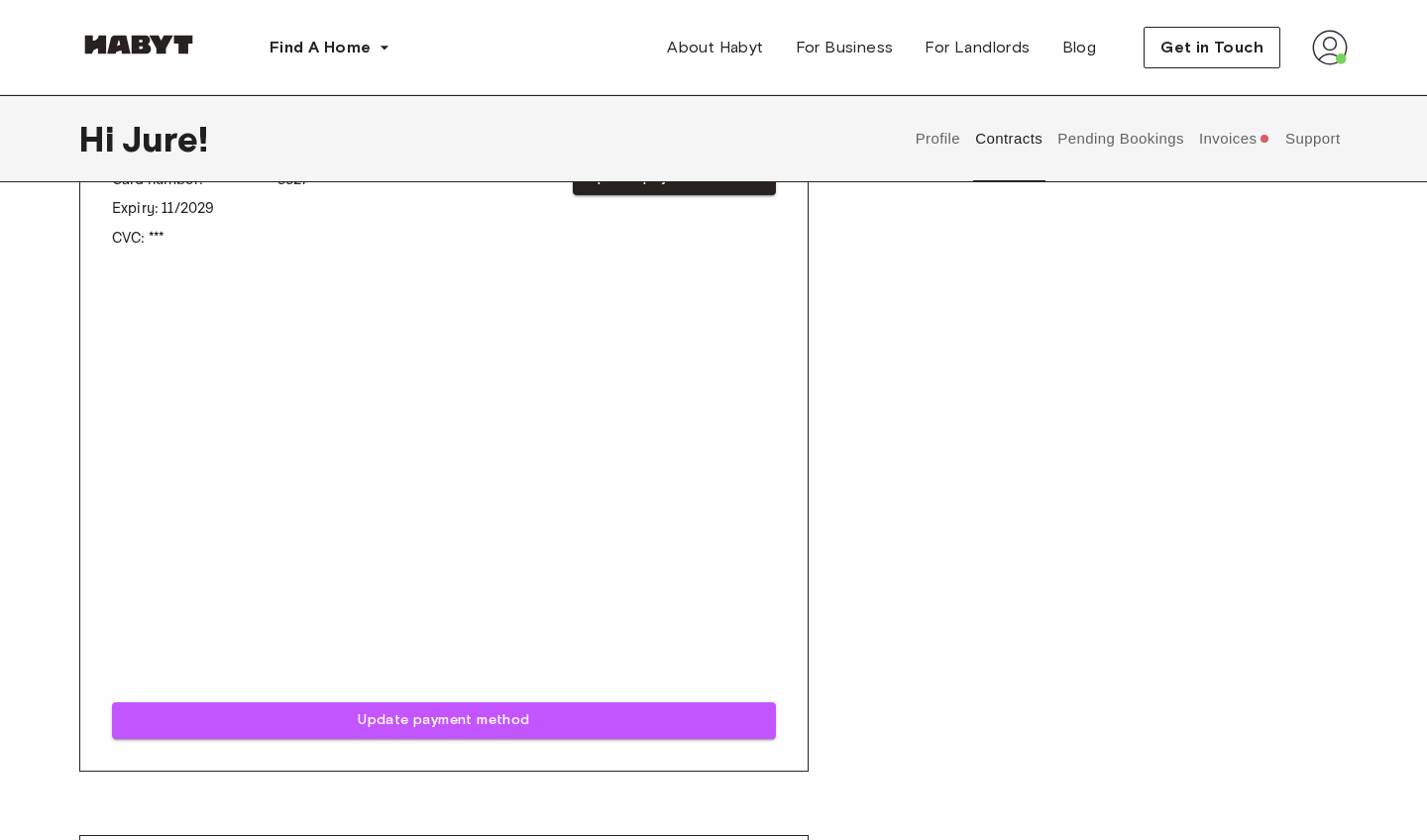
scroll to position [899, 0]
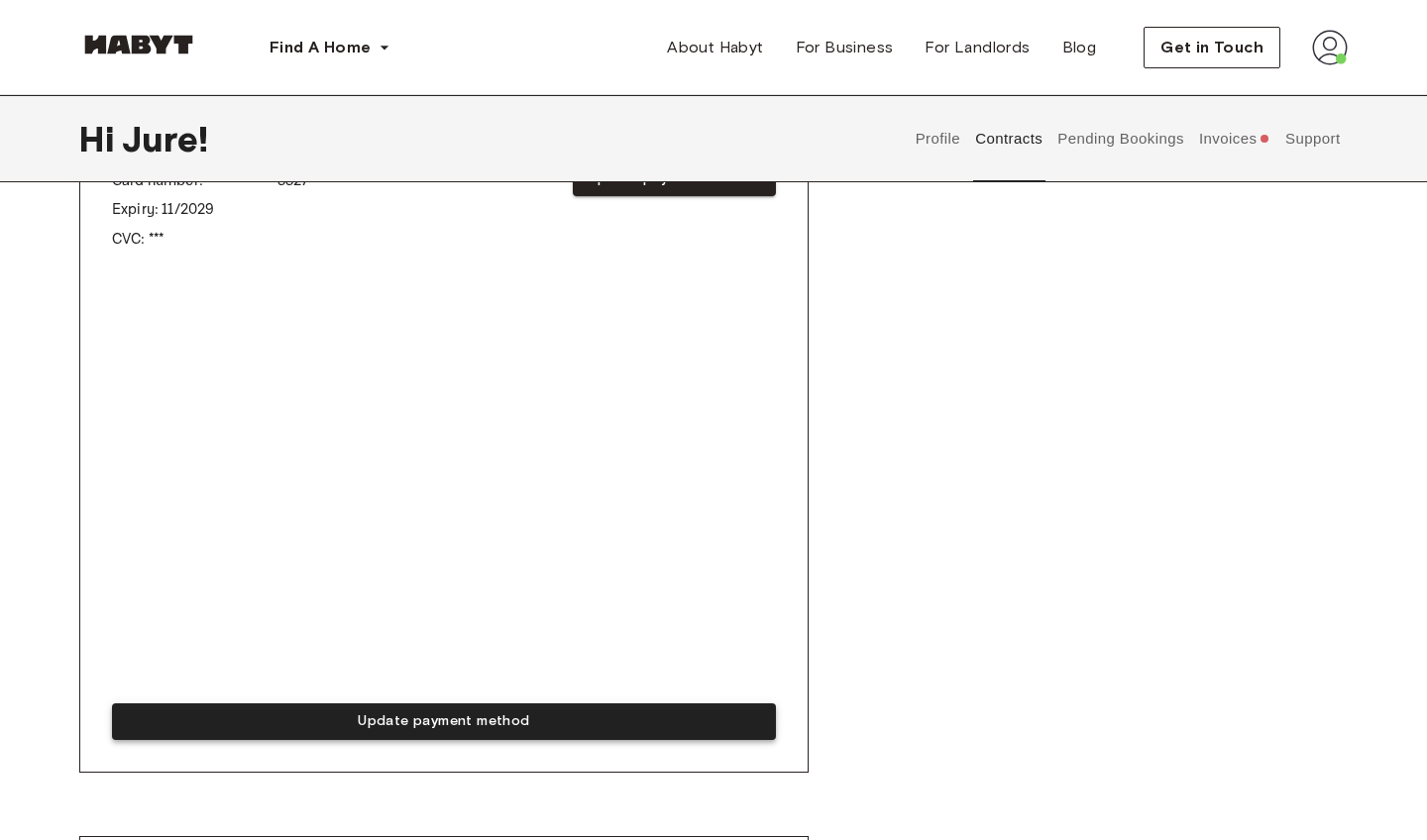
click at [365, 716] on button "Update payment method" at bounding box center [444, 721] width 665 height 37
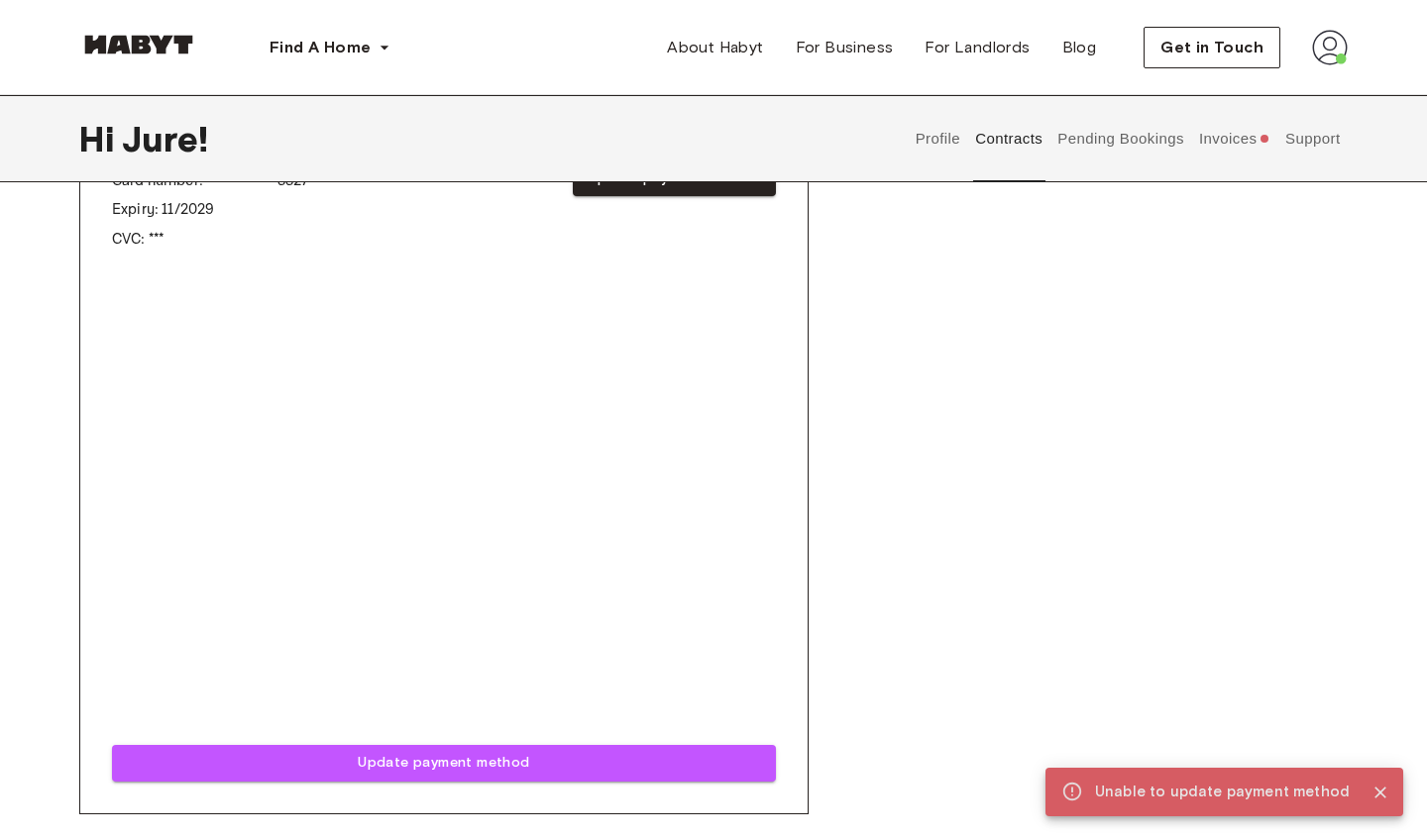
click at [1010, 209] on div "Rent contract - 00126332 Activated ▲ ▲ Your Stay [GEOGRAPHIC_DATA] , Lend [PERS…" at bounding box center [714, 103] width 1269 height 1517
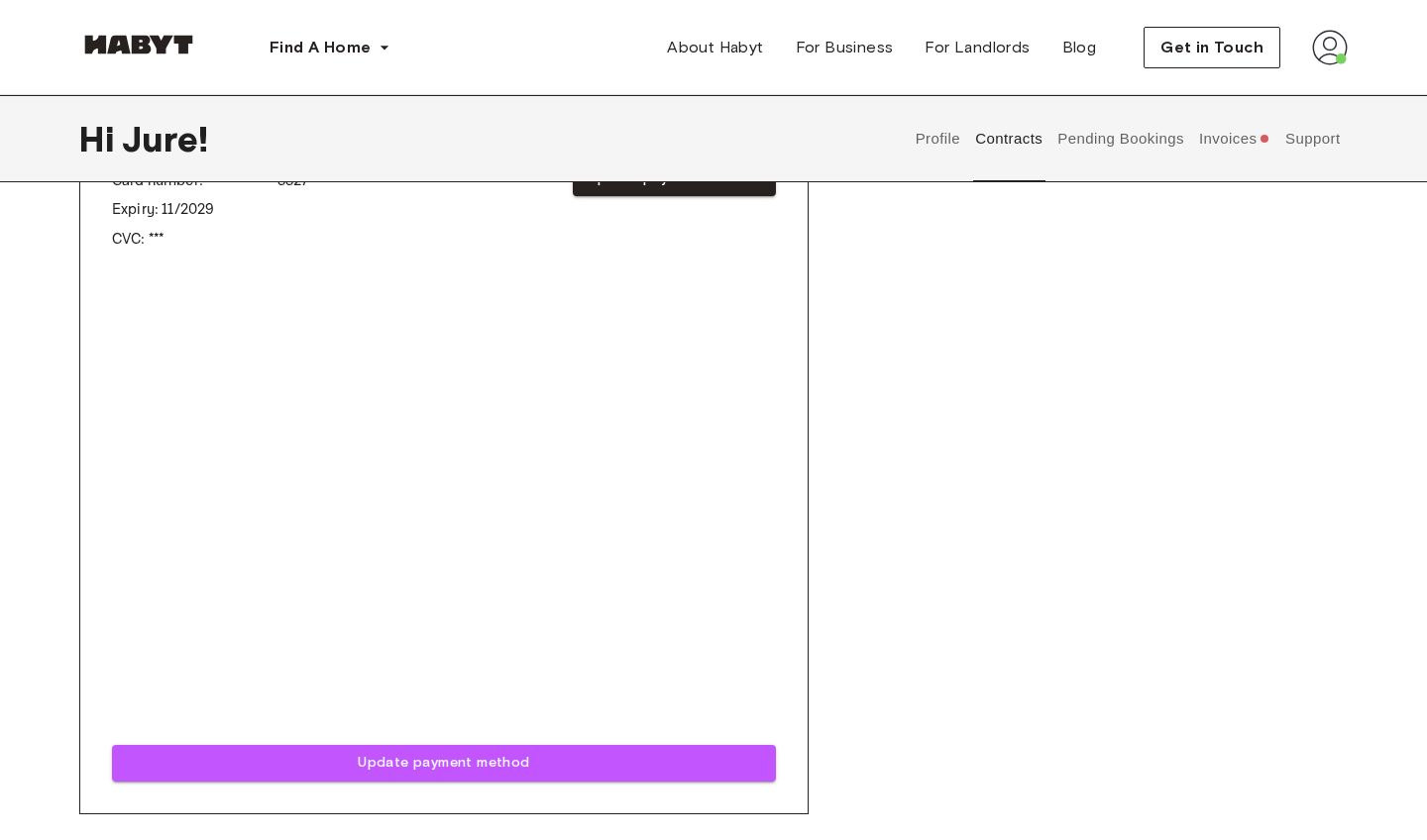
click at [885, 555] on div "Rent contract - 00126332 Activated ▲ ▲ Your Stay [GEOGRAPHIC_DATA] , Lend [PERS…" at bounding box center [714, 103] width 1269 height 1517
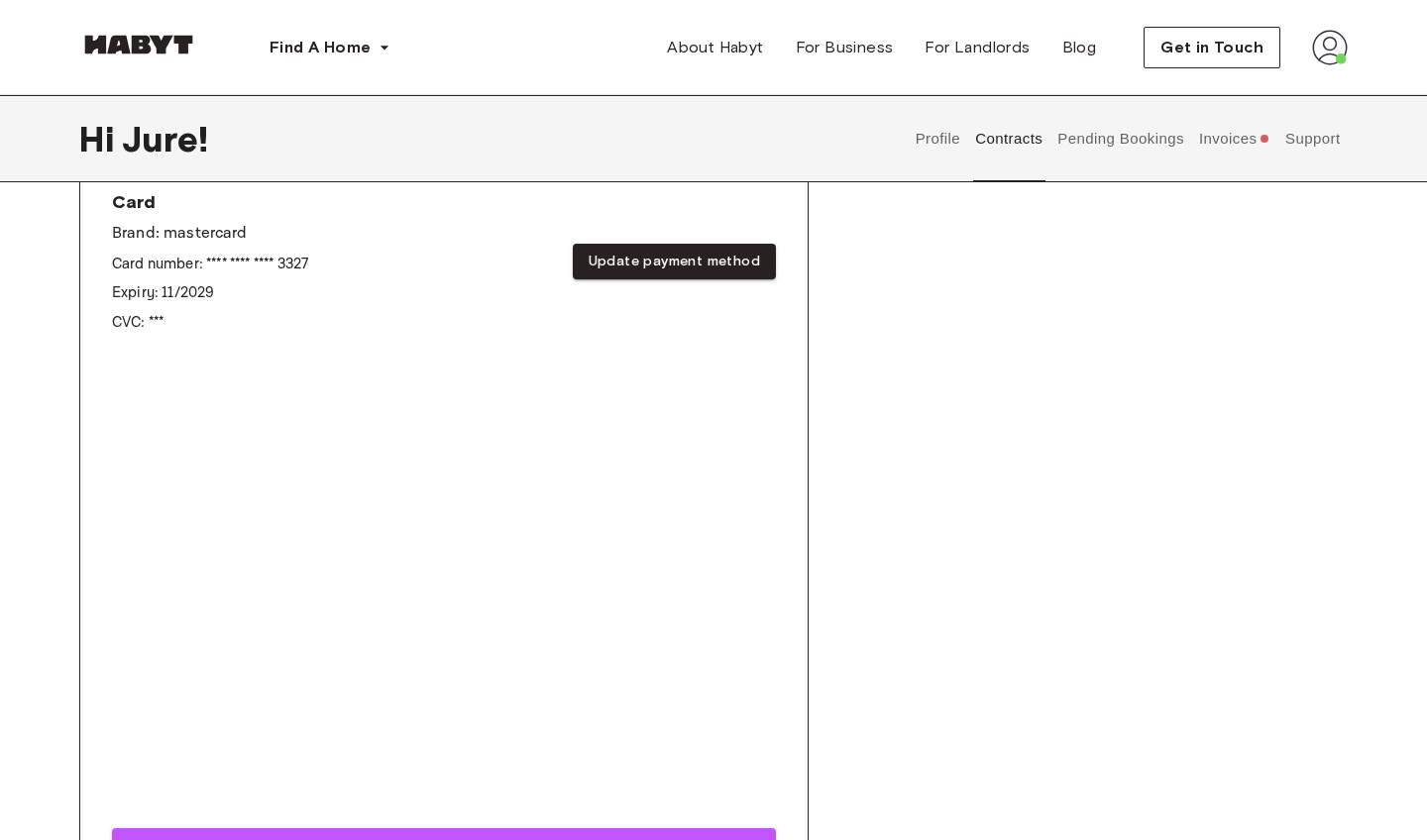
scroll to position [811, 0]
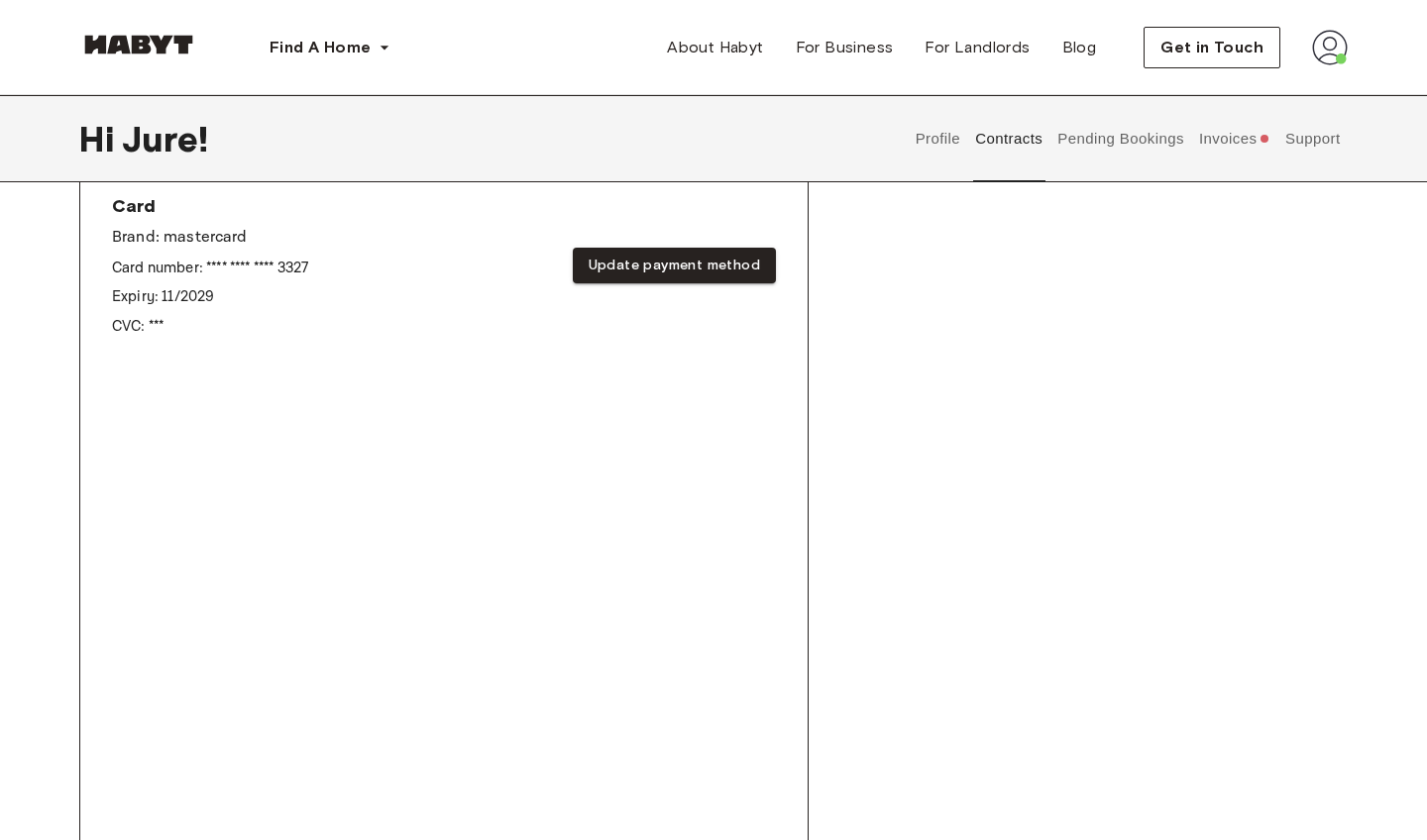
click at [1153, 569] on div "Rent contract - 00126332 Activated ▲ ▲ Your Stay [GEOGRAPHIC_DATA] , Lend [PERS…" at bounding box center [714, 270] width 1269 height 1674
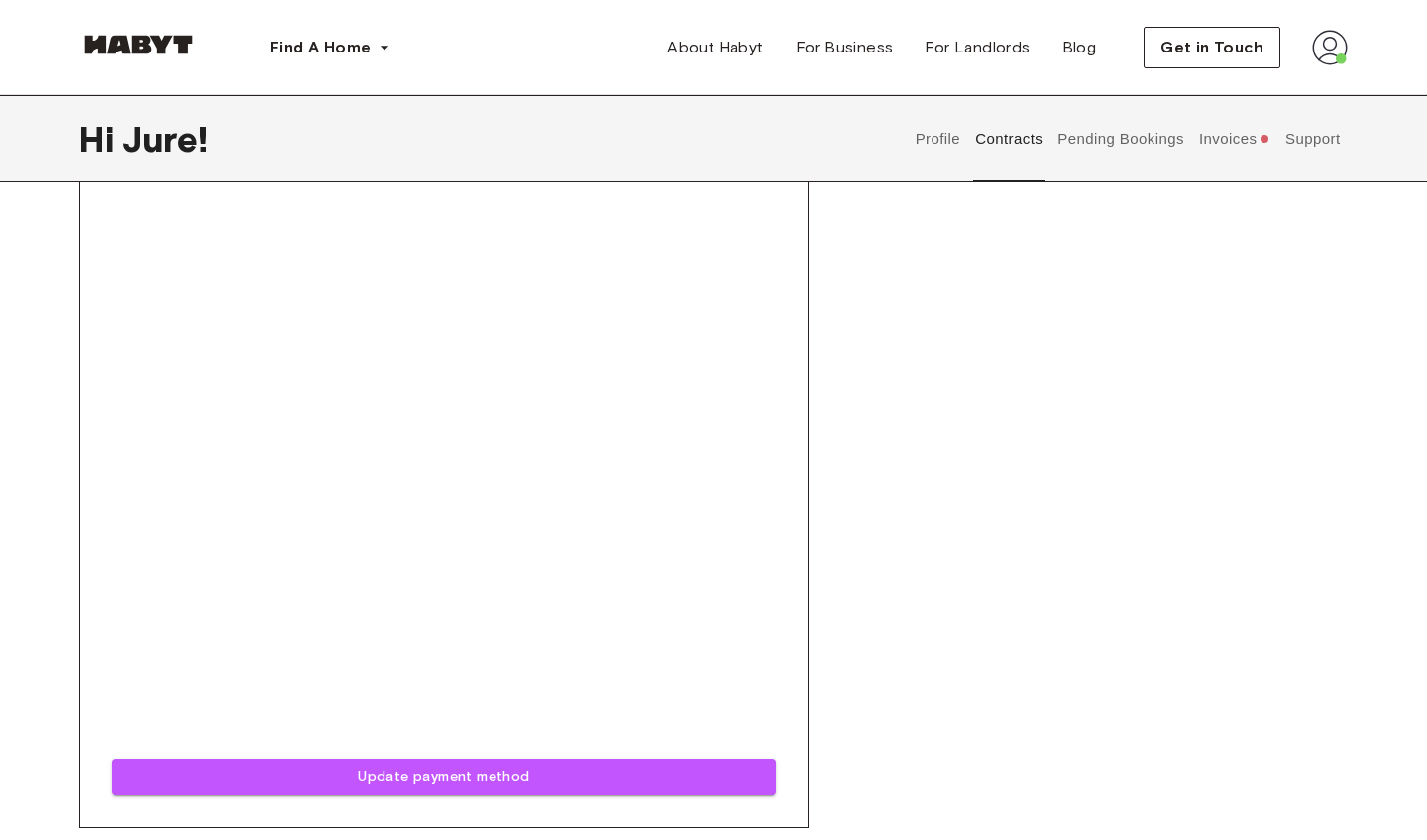
scroll to position [1004, 0]
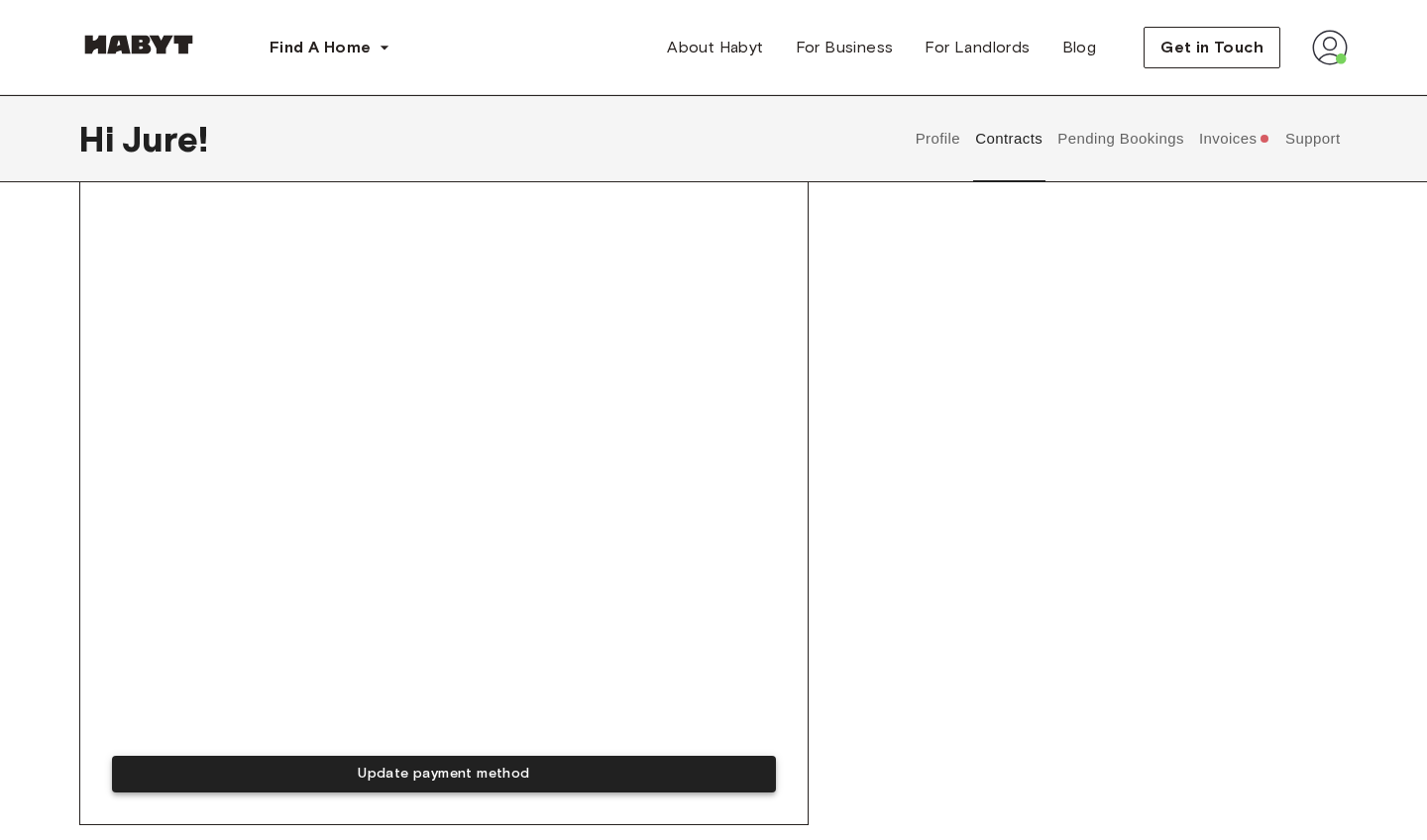
click at [372, 768] on button "Update payment method" at bounding box center [444, 774] width 665 height 37
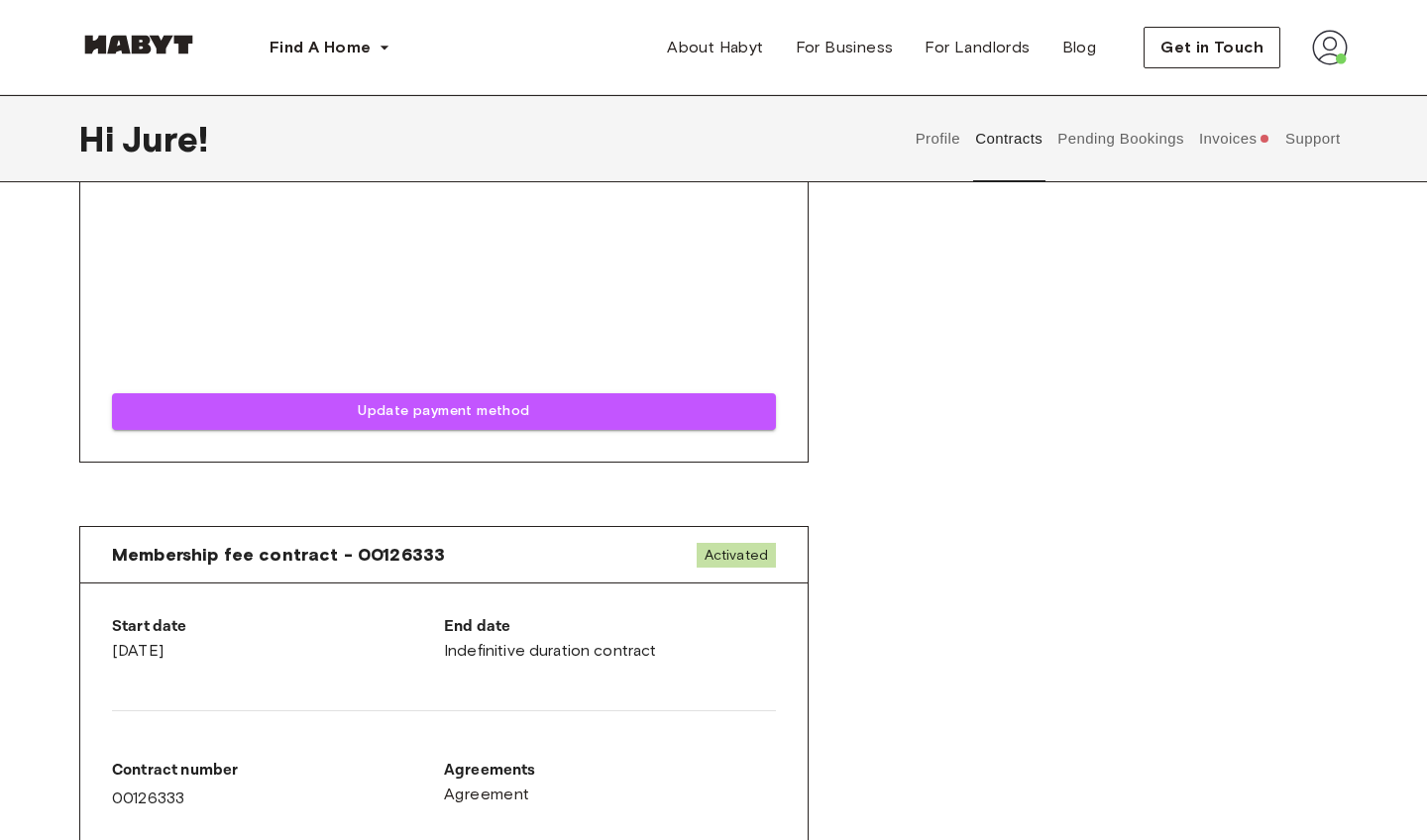
scroll to position [1365, 0]
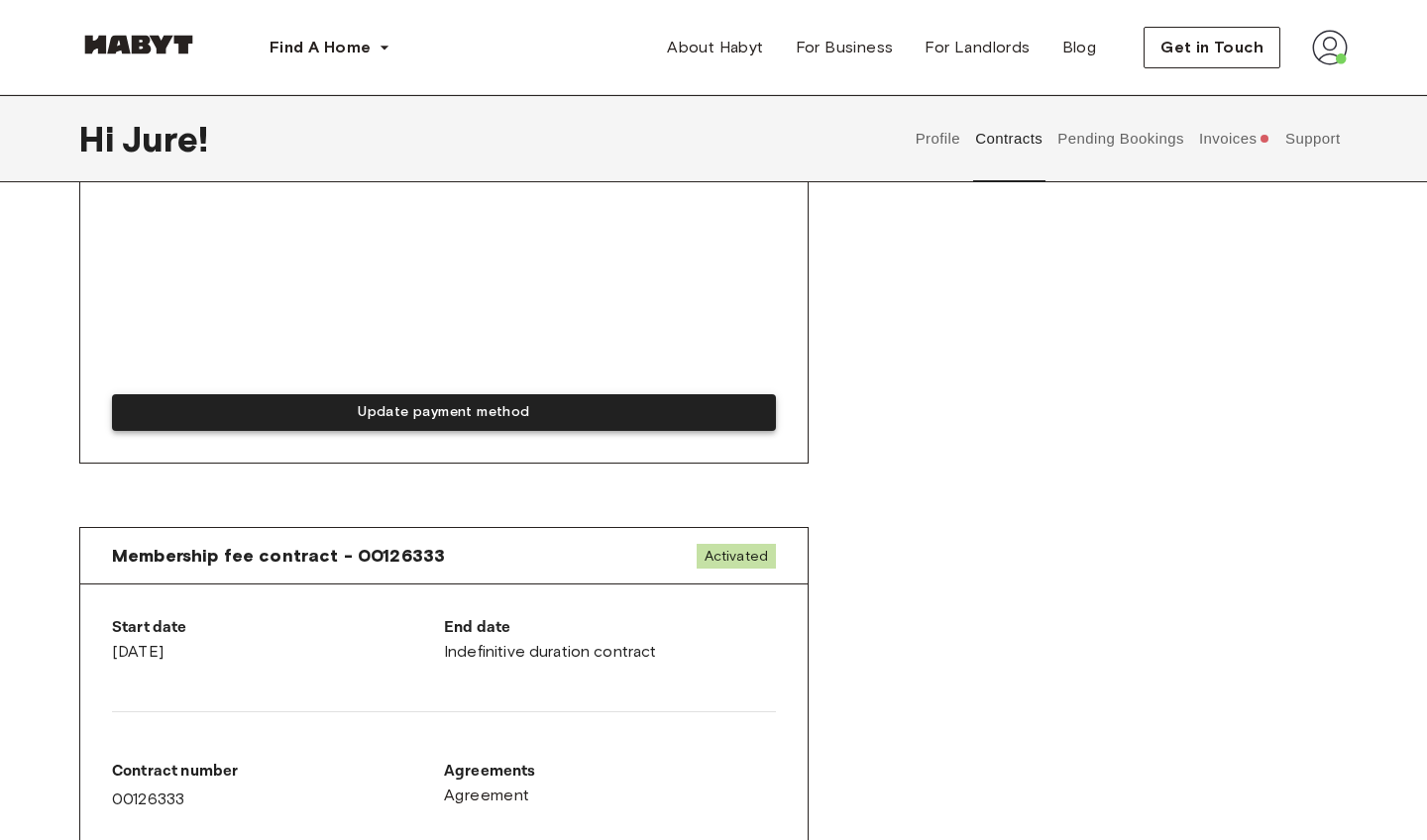
click at [431, 419] on button "Update payment method" at bounding box center [444, 413] width 665 height 37
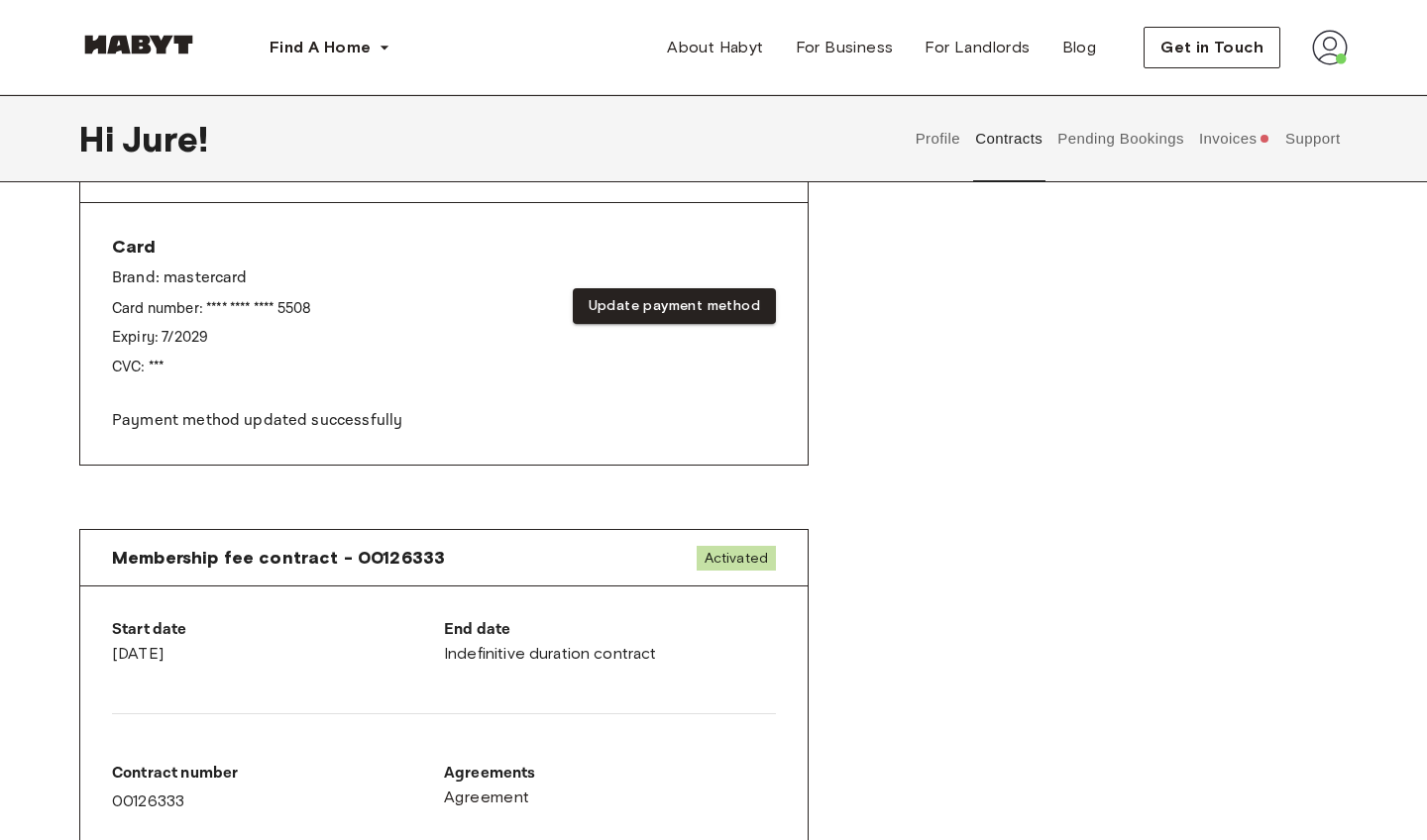
scroll to position [771, 0]
click at [1339, 50] on img at bounding box center [1330, 48] width 36 height 36
click at [1286, 92] on span "Profile" at bounding box center [1270, 93] width 50 height 24
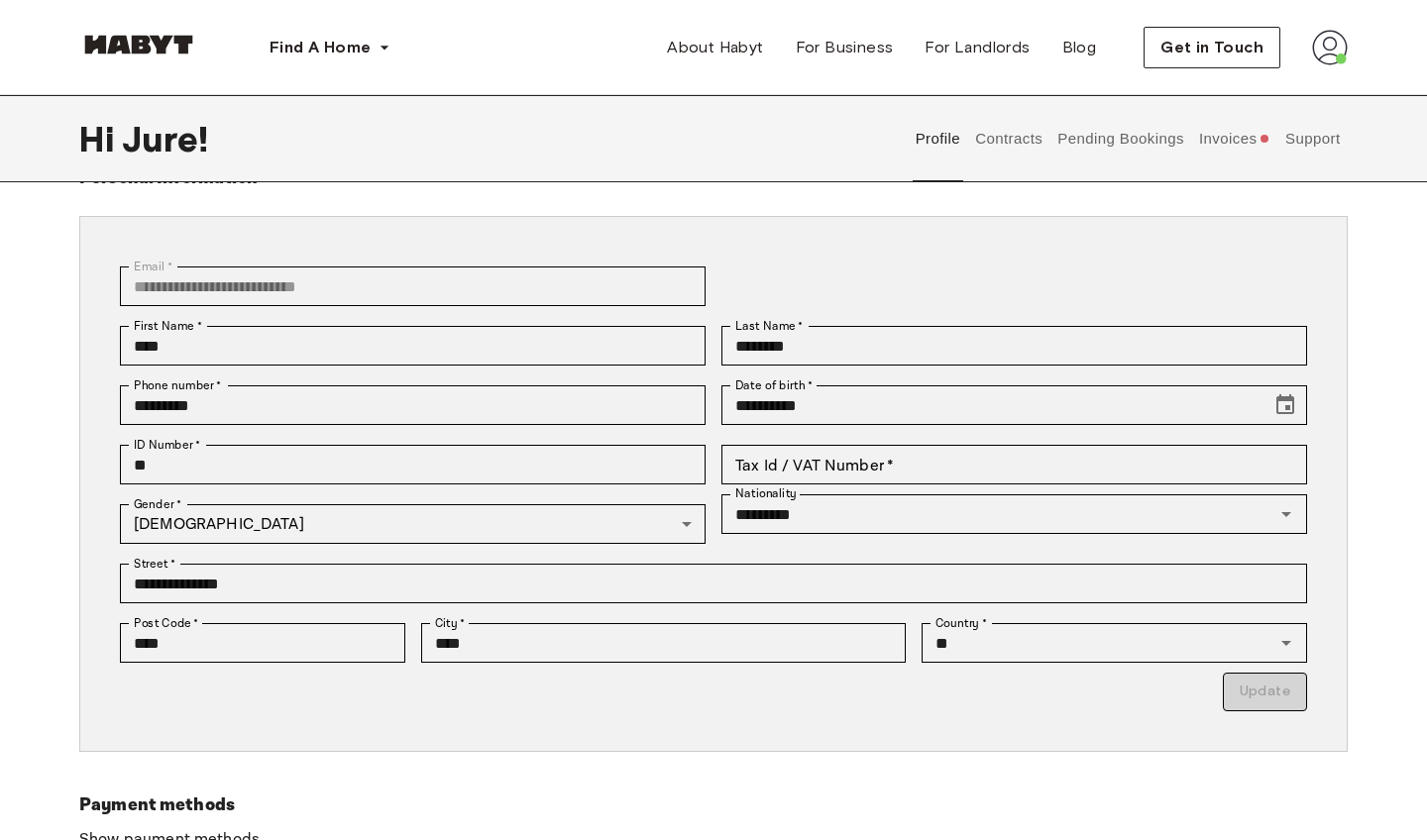
scroll to position [80, 0]
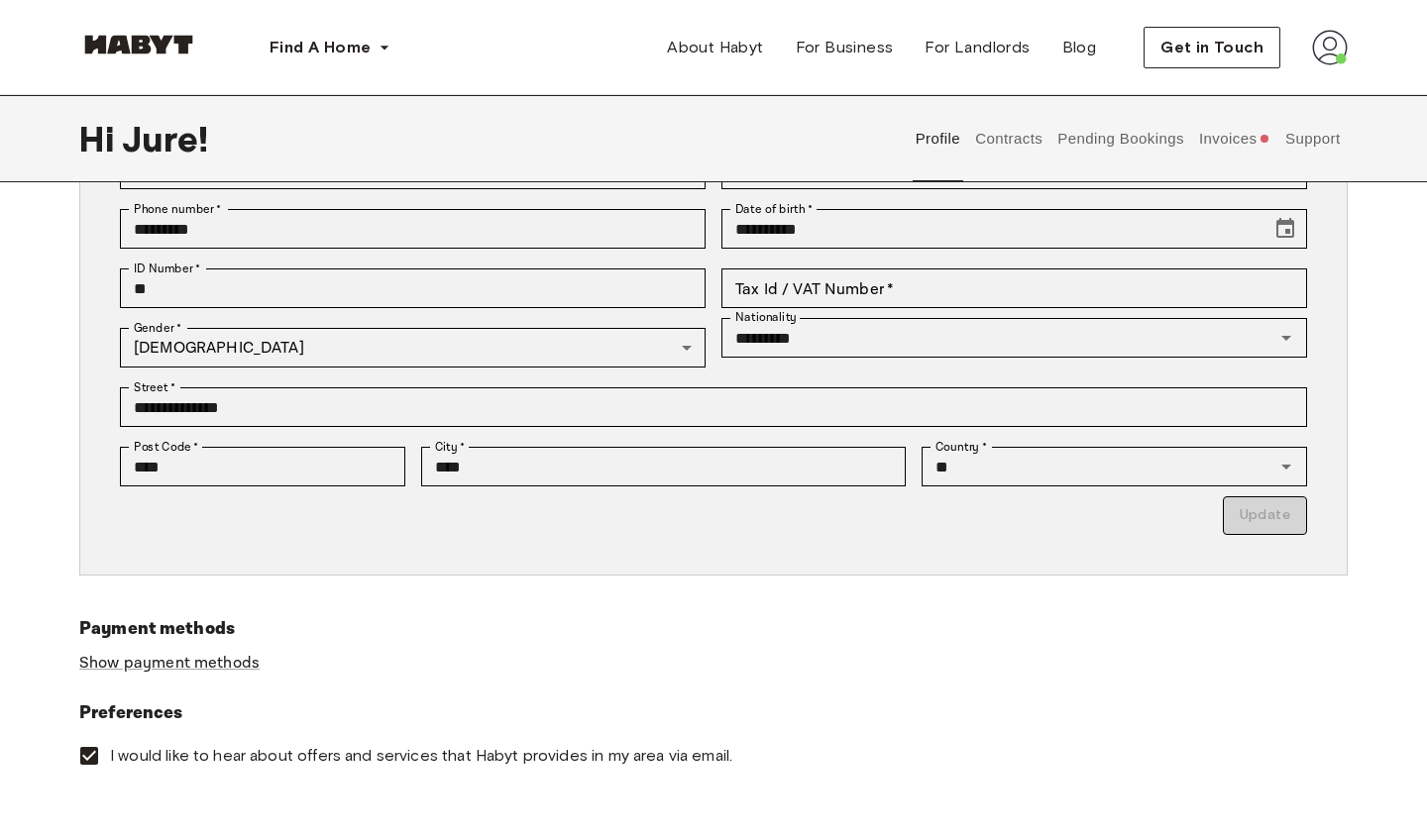
scroll to position [258, 0]
click at [1264, 514] on p "Update" at bounding box center [714, 513] width 1187 height 39
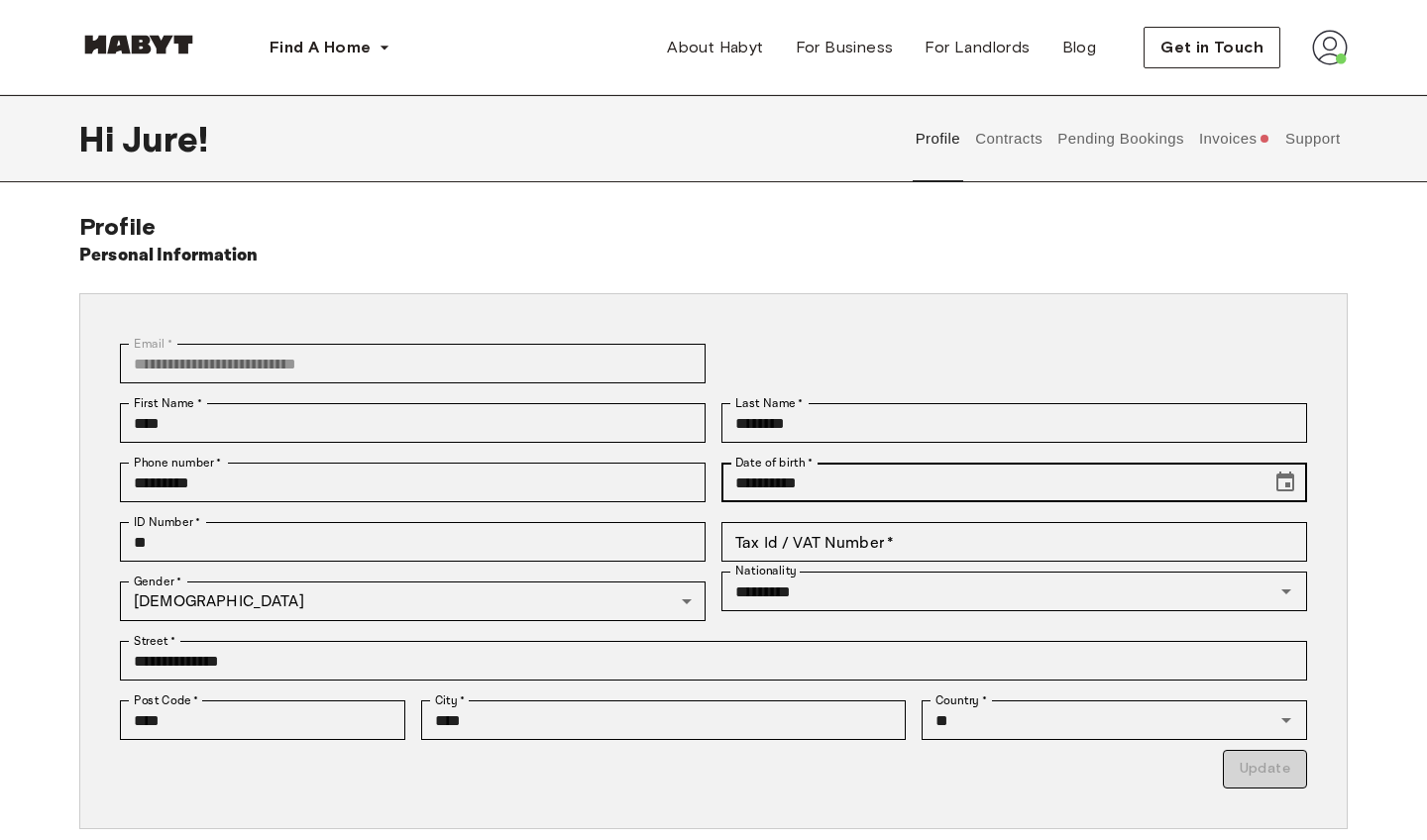
scroll to position [1, 0]
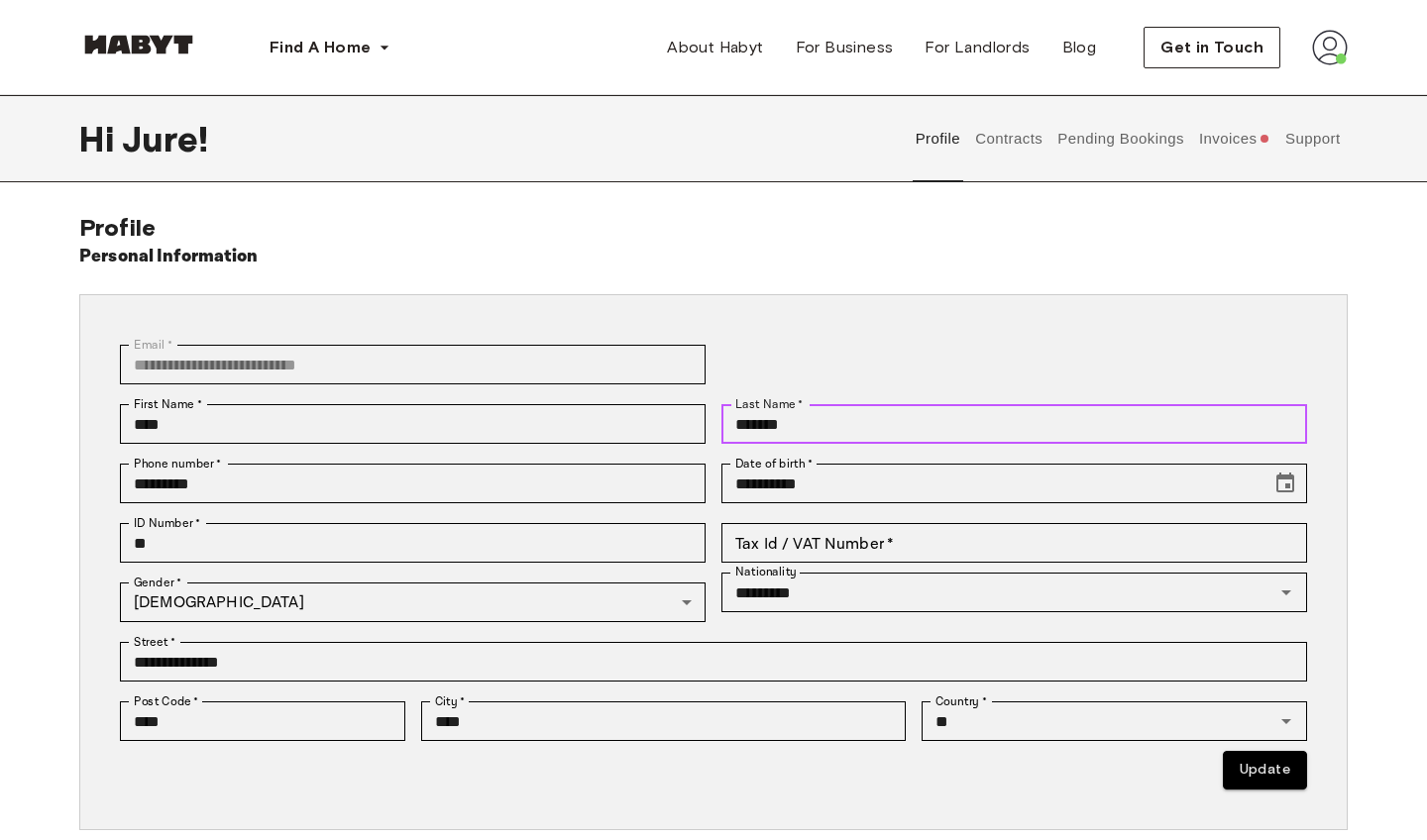
type input "********"
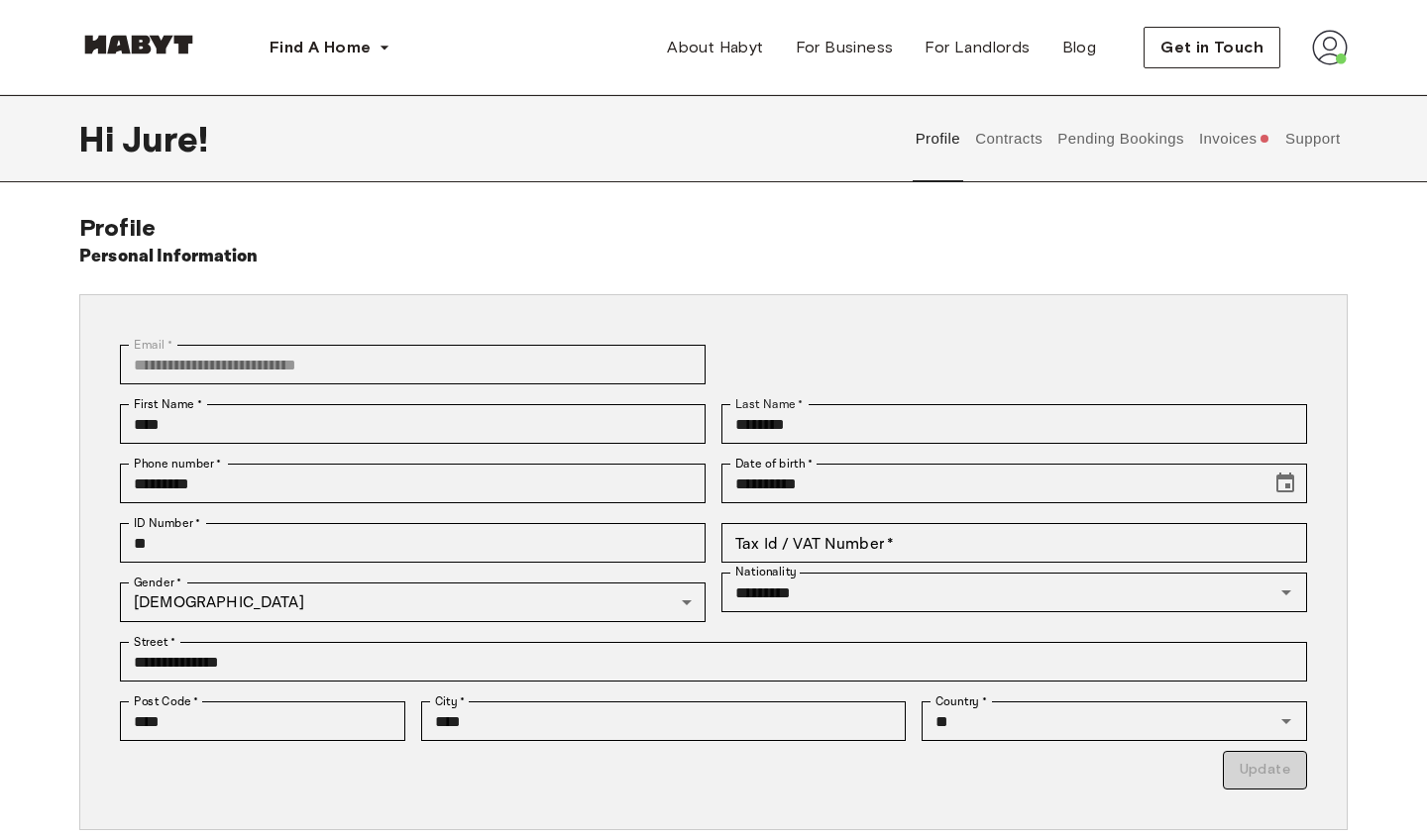
click at [1013, 144] on button "Contracts" at bounding box center [1009, 138] width 72 height 87
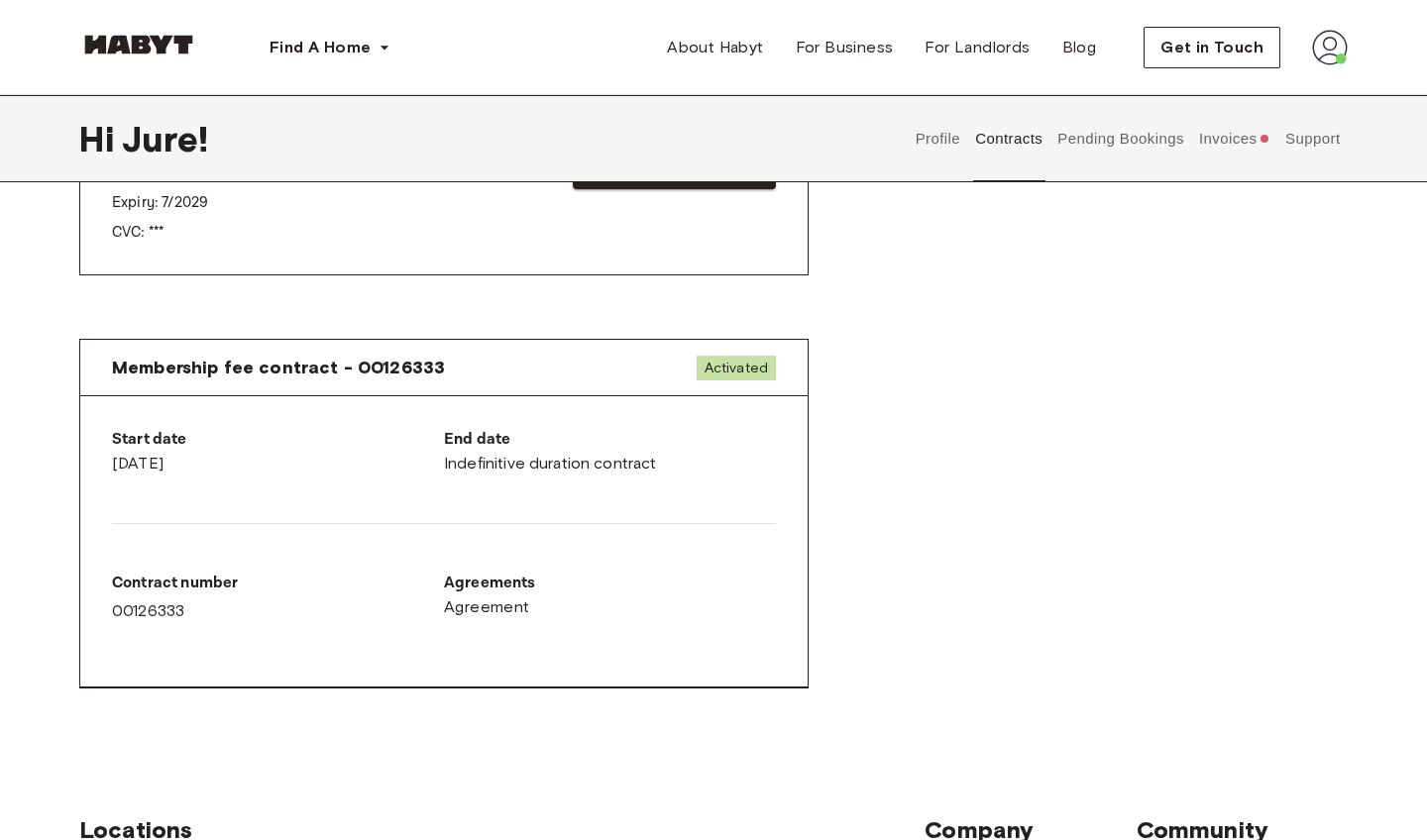
click at [1126, 137] on button "Pending Bookings" at bounding box center [1121, 138] width 132 height 87
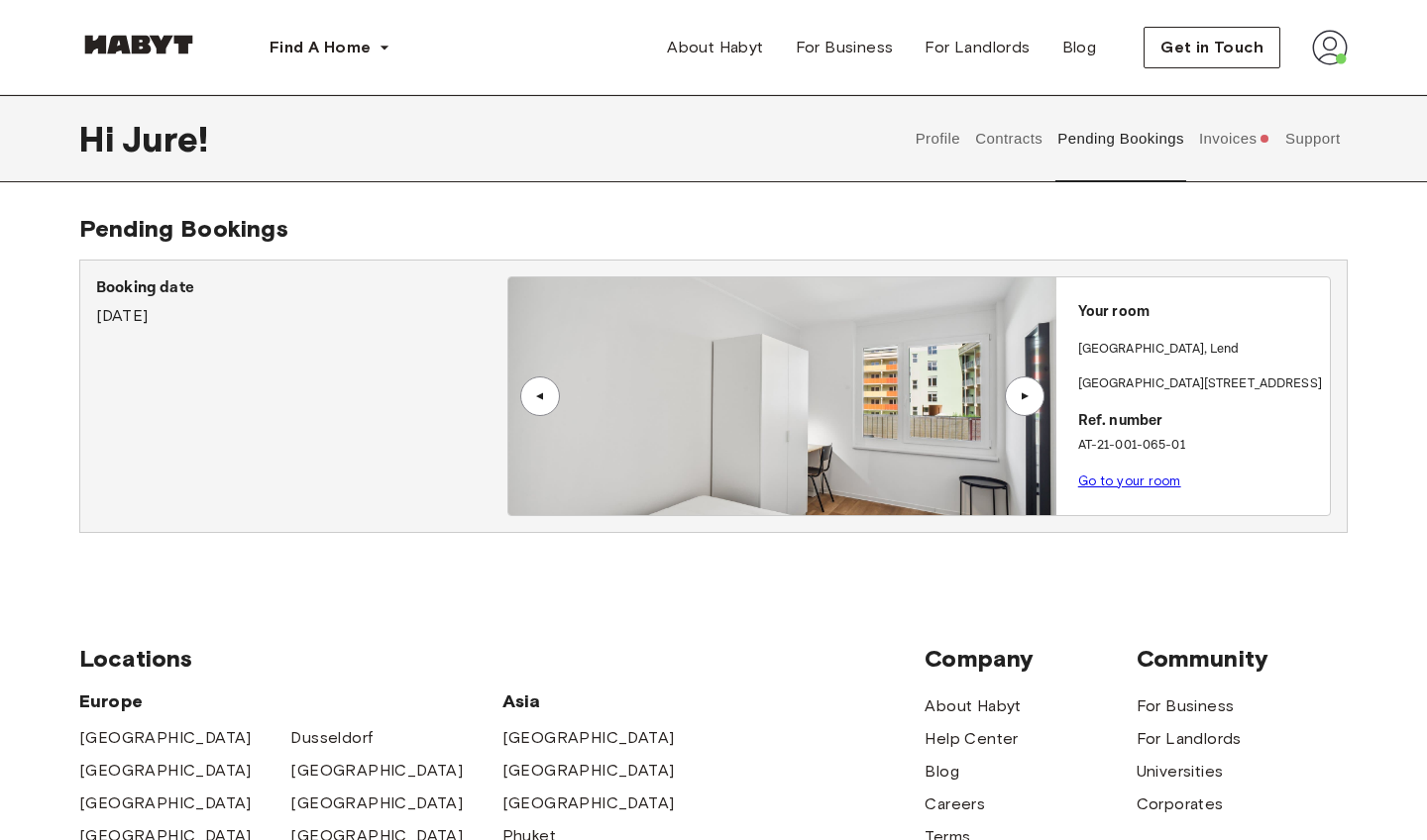
click at [1234, 136] on button "Invoices" at bounding box center [1234, 138] width 76 height 87
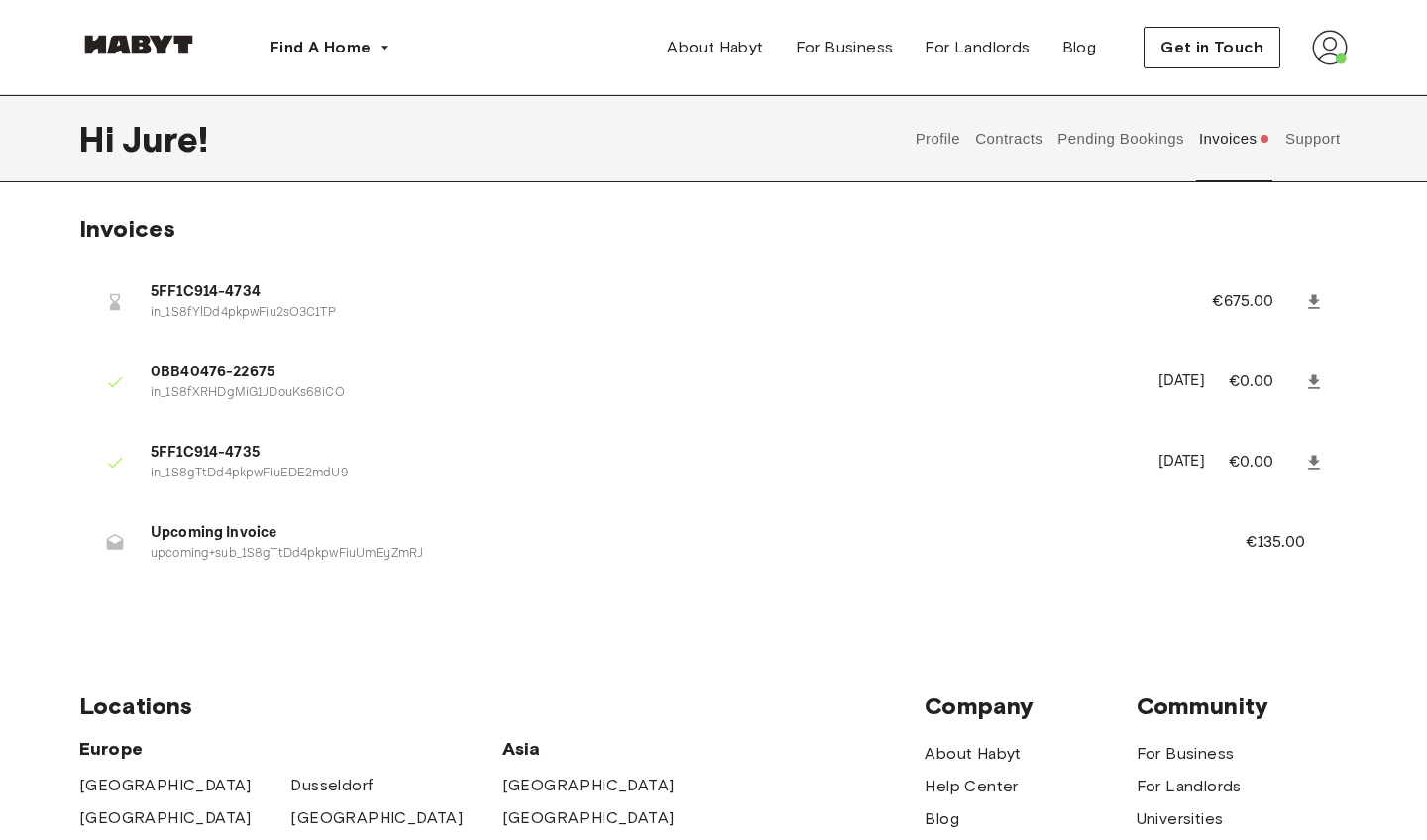
click at [1317, 300] on icon at bounding box center [1314, 302] width 12 height 14
click at [822, 323] on li "5FF1C914-4734 in_1S8fYlDd4pkpwFiu2sO3C1TP €675.00" at bounding box center [714, 302] width 1269 height 68
click at [942, 140] on button "Profile" at bounding box center [938, 138] width 51 height 87
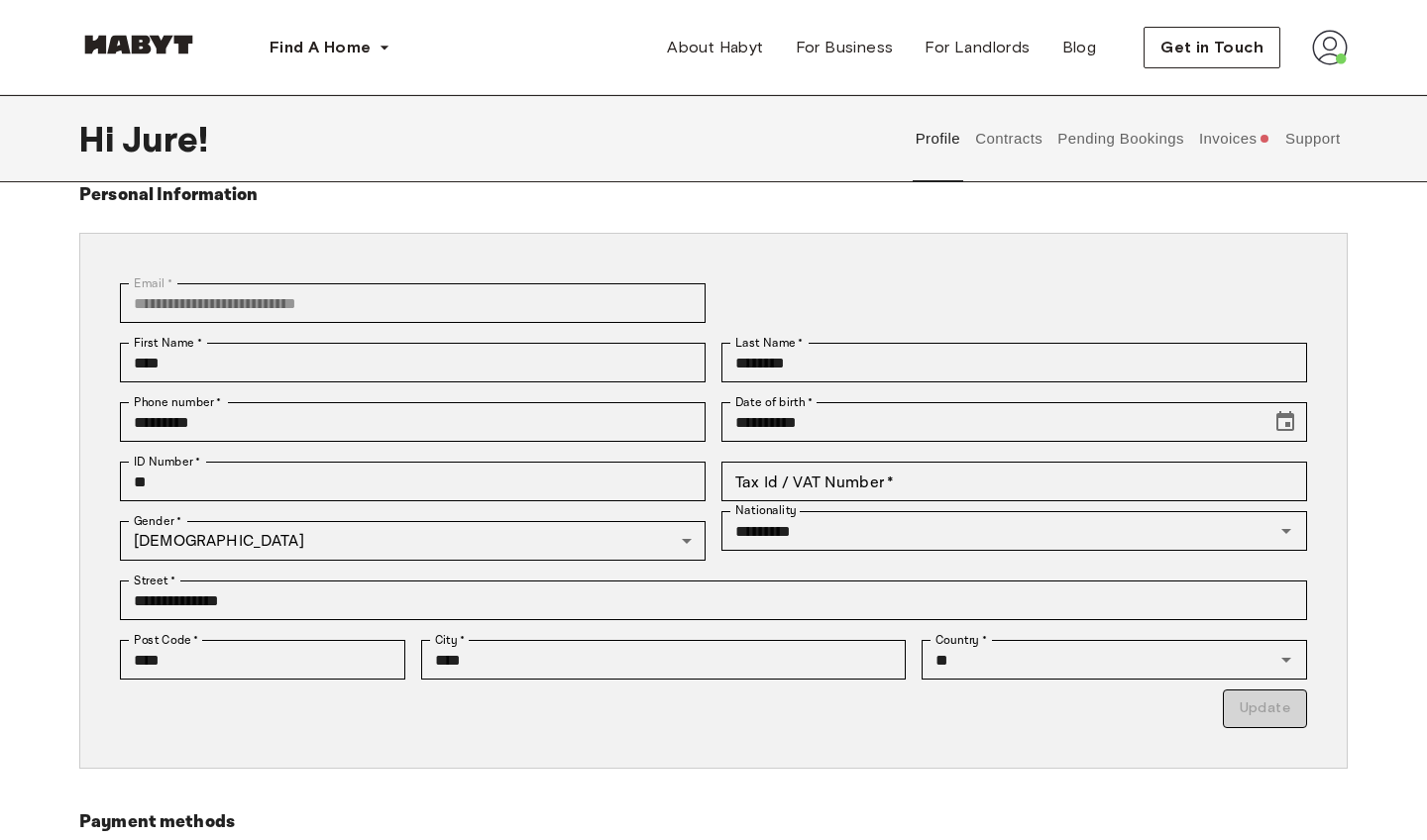
scroll to position [68, 0]
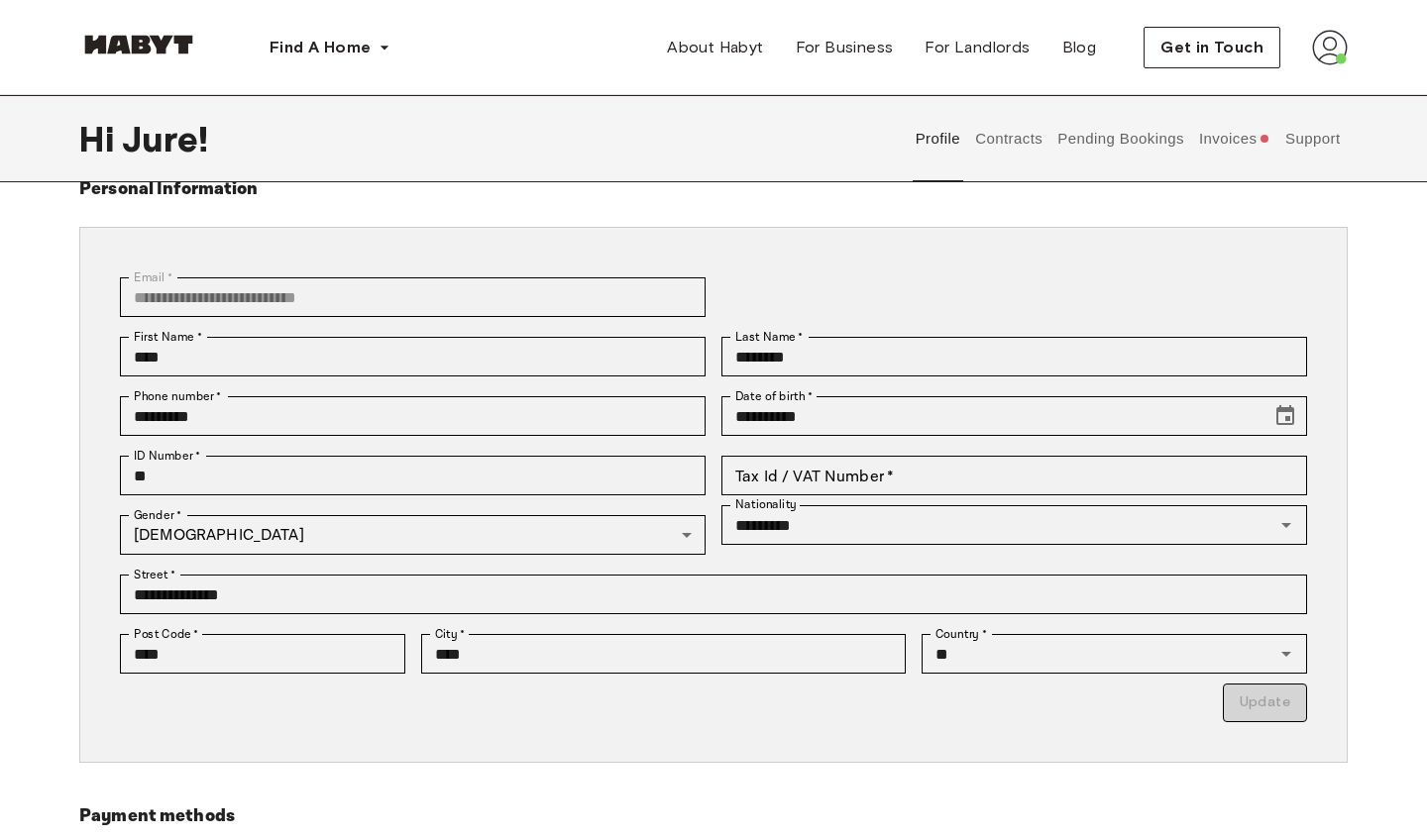
click at [1030, 138] on button "Contracts" at bounding box center [1009, 138] width 72 height 87
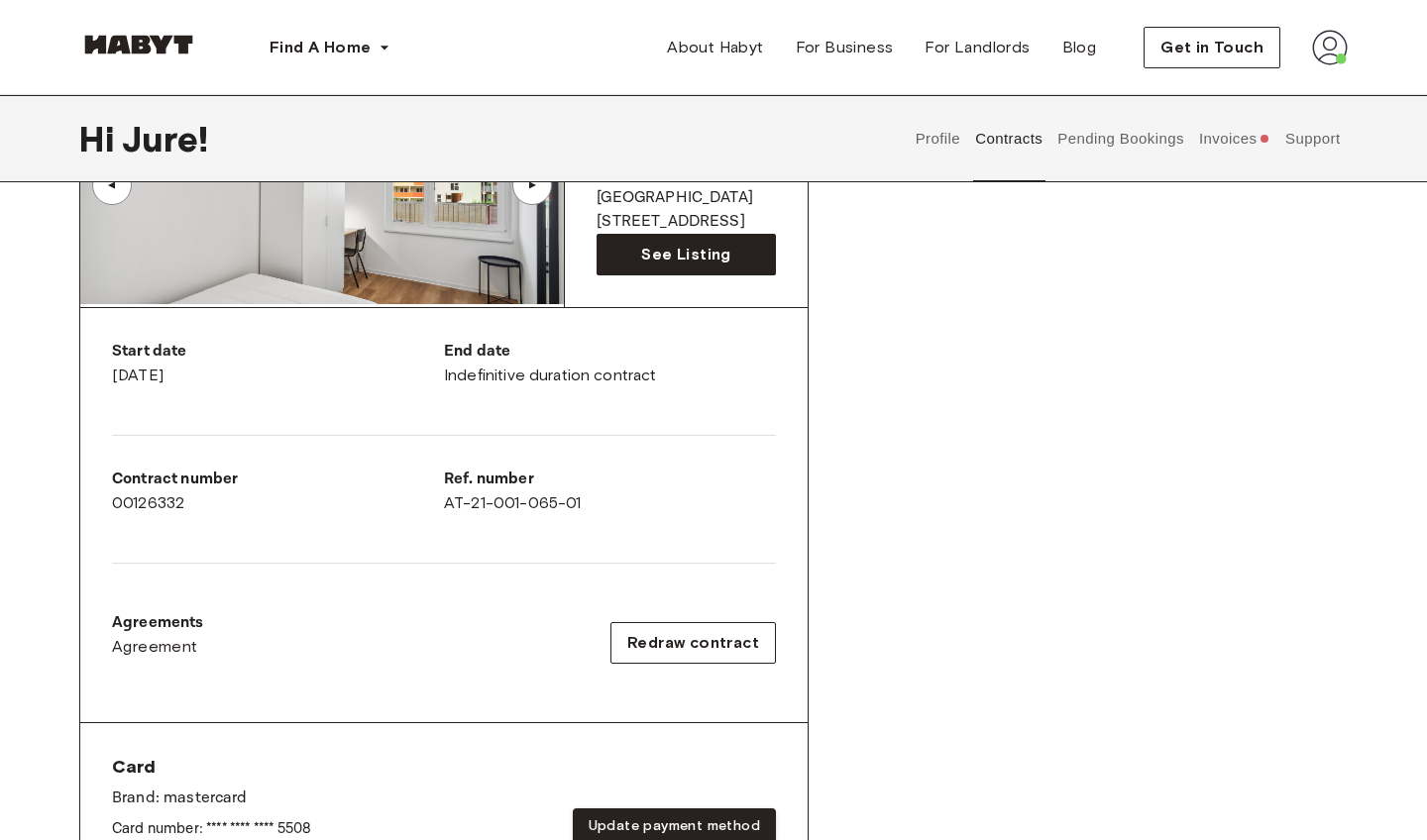
scroll to position [252, 0]
click at [670, 643] on span "Redraw contract" at bounding box center [694, 642] width 132 height 24
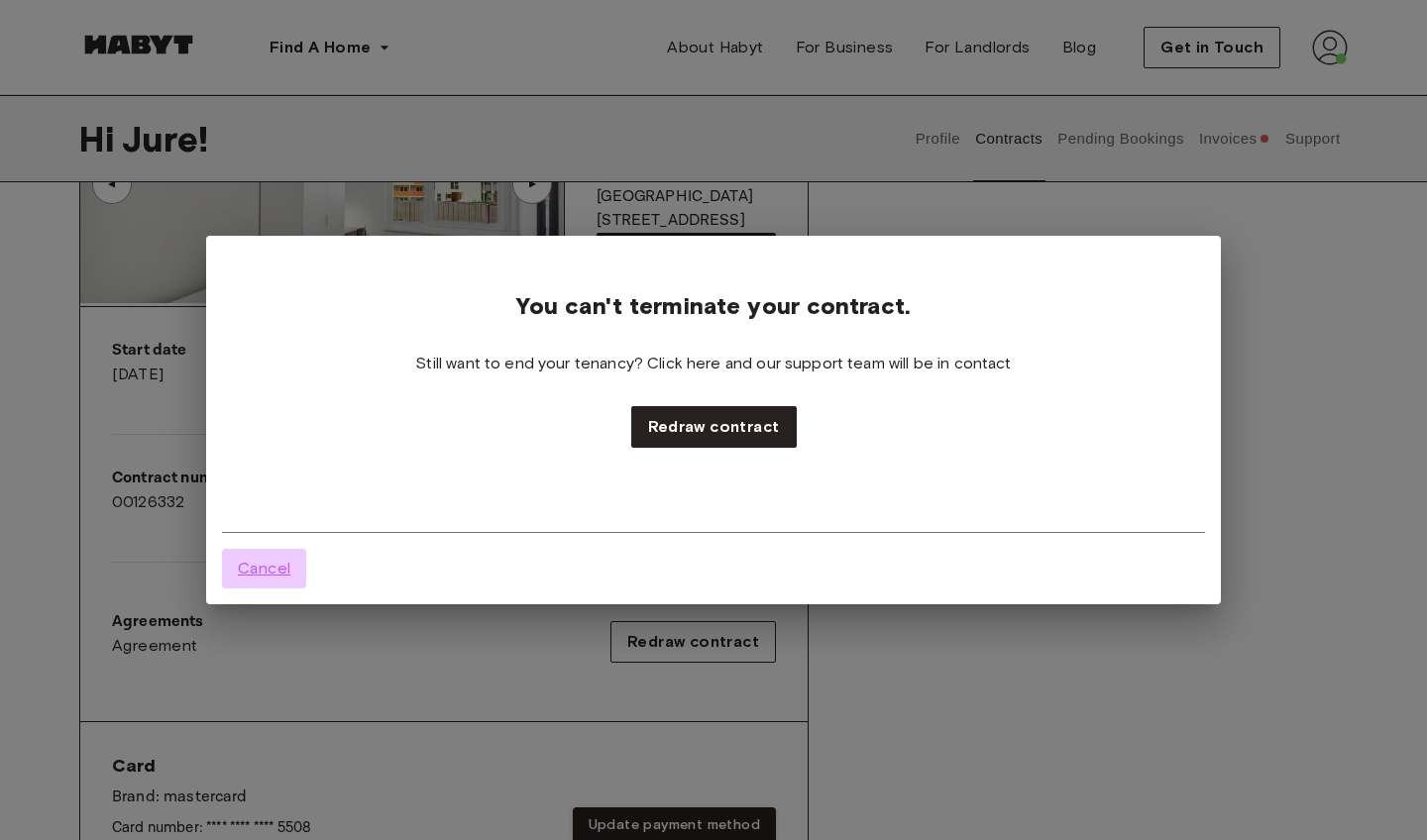
click at [278, 568] on span "Cancel" at bounding box center [264, 568] width 53 height 24
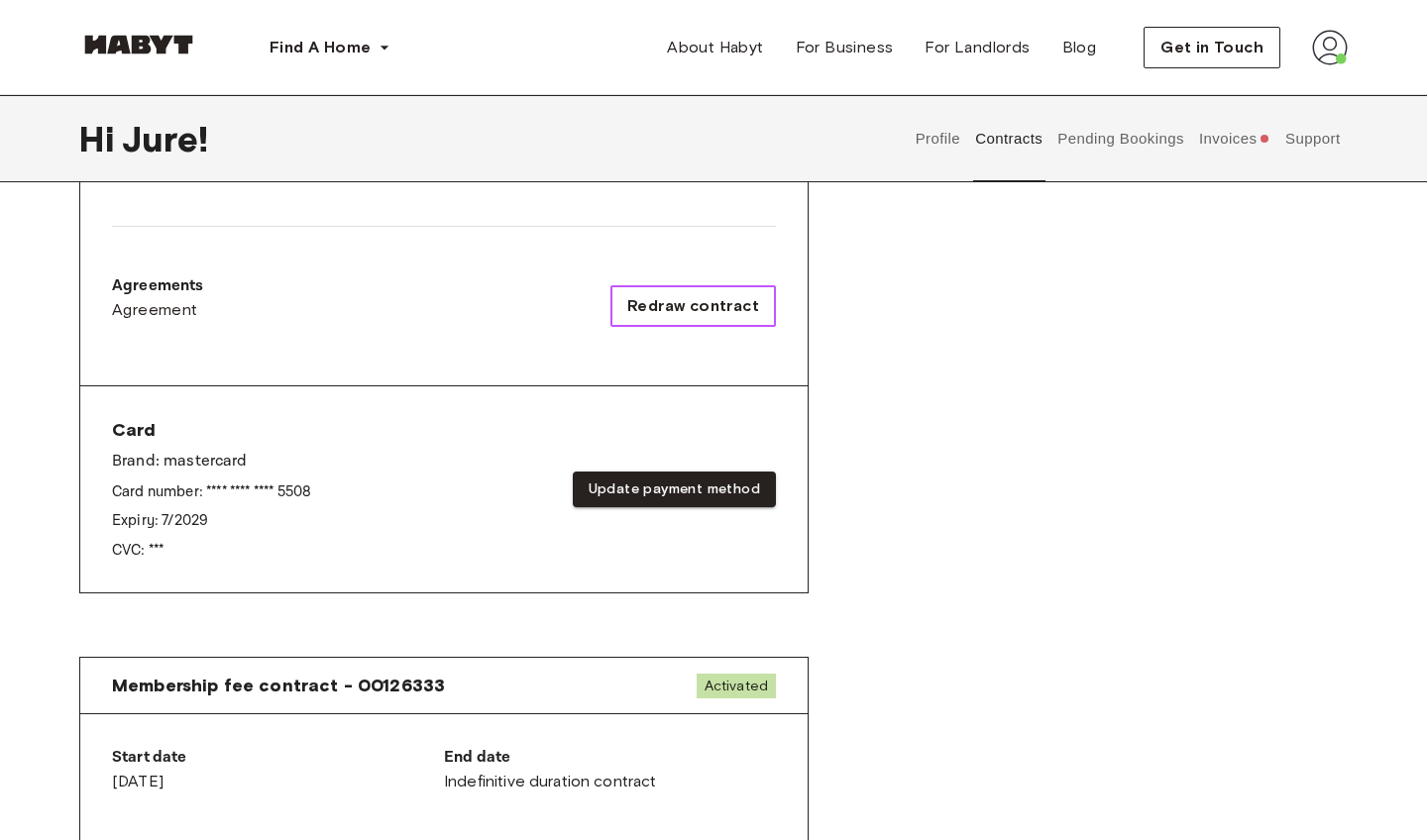
scroll to position [582, 0]
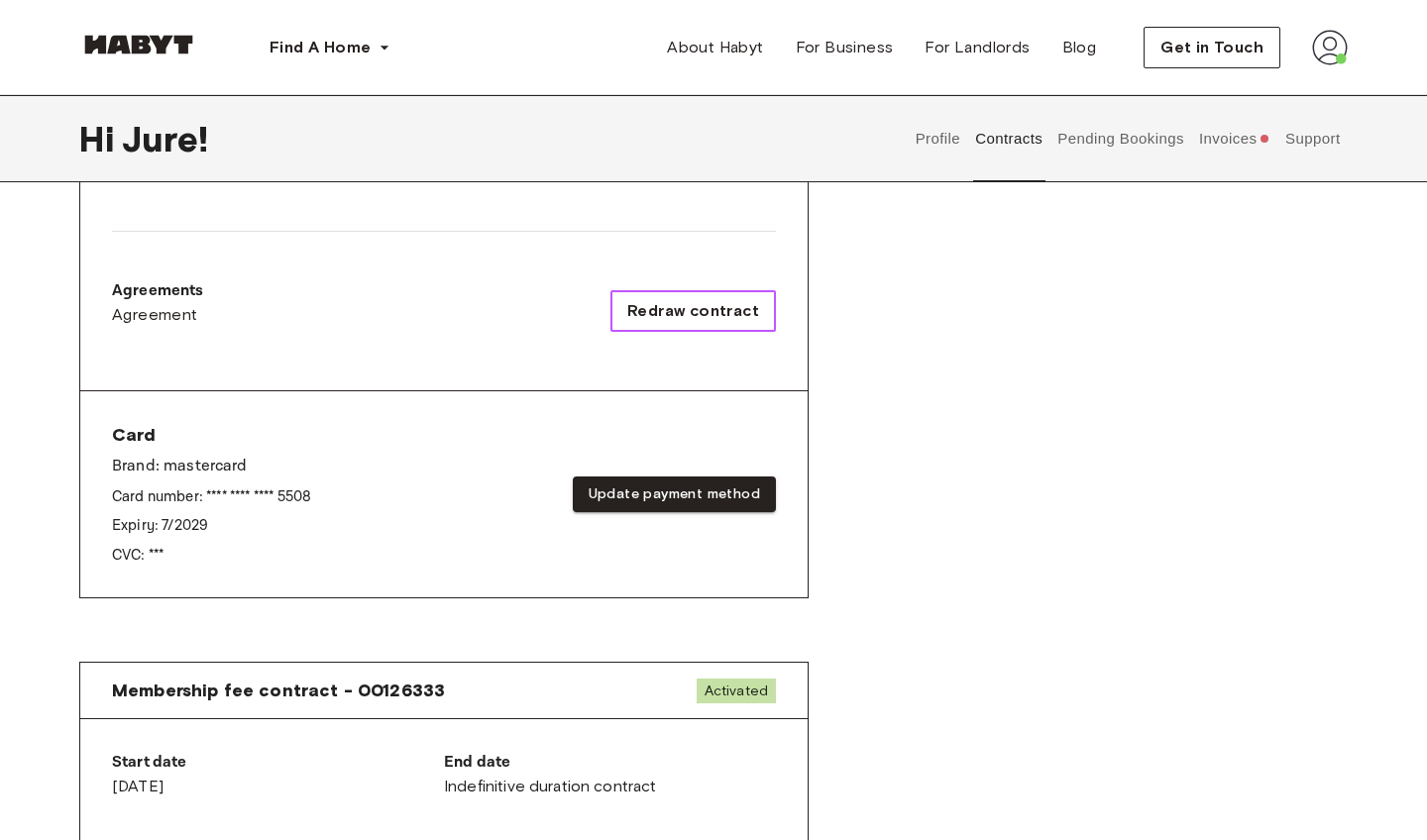
click at [664, 302] on span "Redraw contract" at bounding box center [694, 312] width 132 height 24
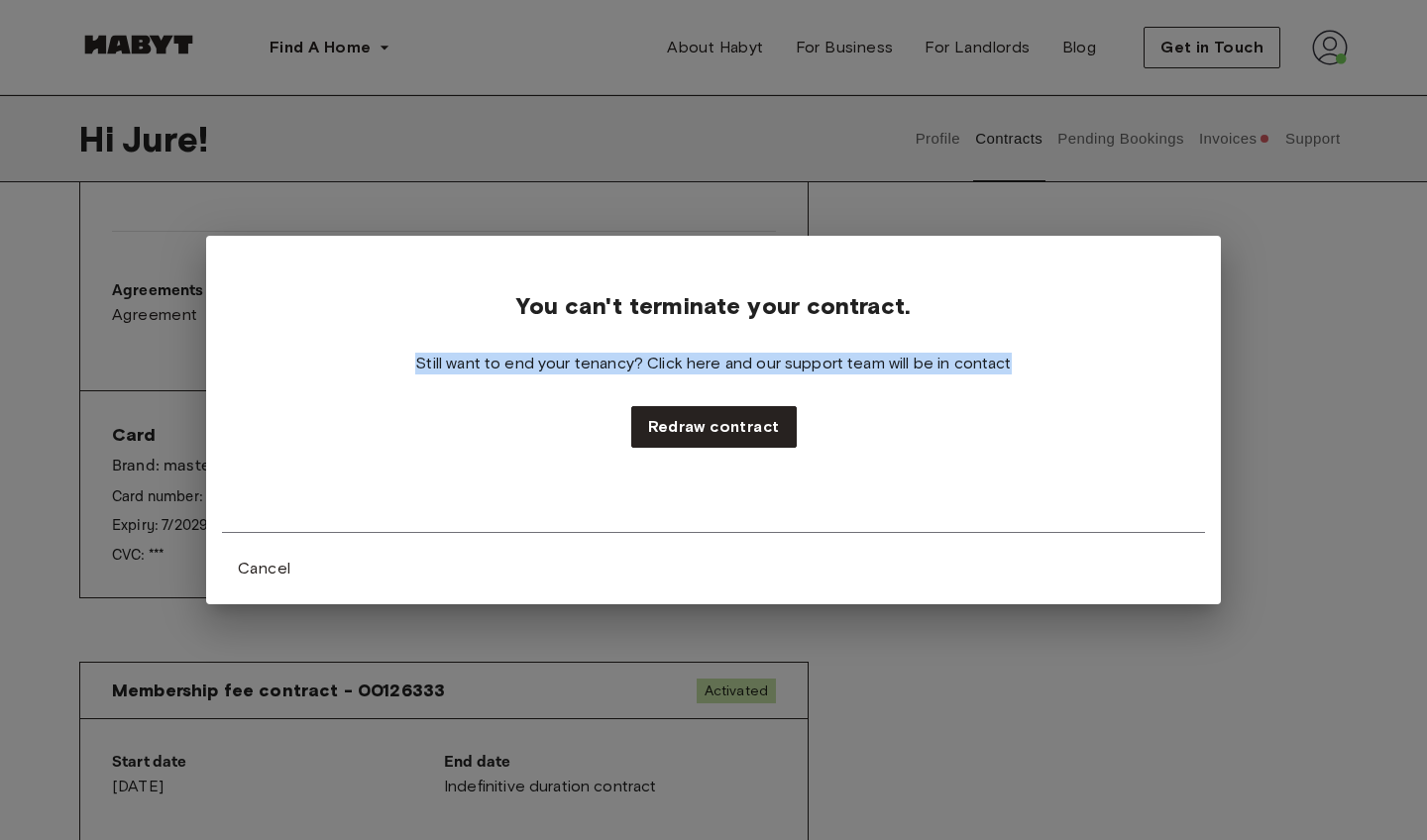
drag, startPoint x: 409, startPoint y: 356, endPoint x: 1042, endPoint y: 356, distance: 633.0
click at [1044, 356] on div "You can't terminate your contract. Still want to end your tenancy? Click here a…" at bounding box center [714, 350] width 983 height 196
copy span "Still want to end your tenancy? Click here and our support team will be in cont…"
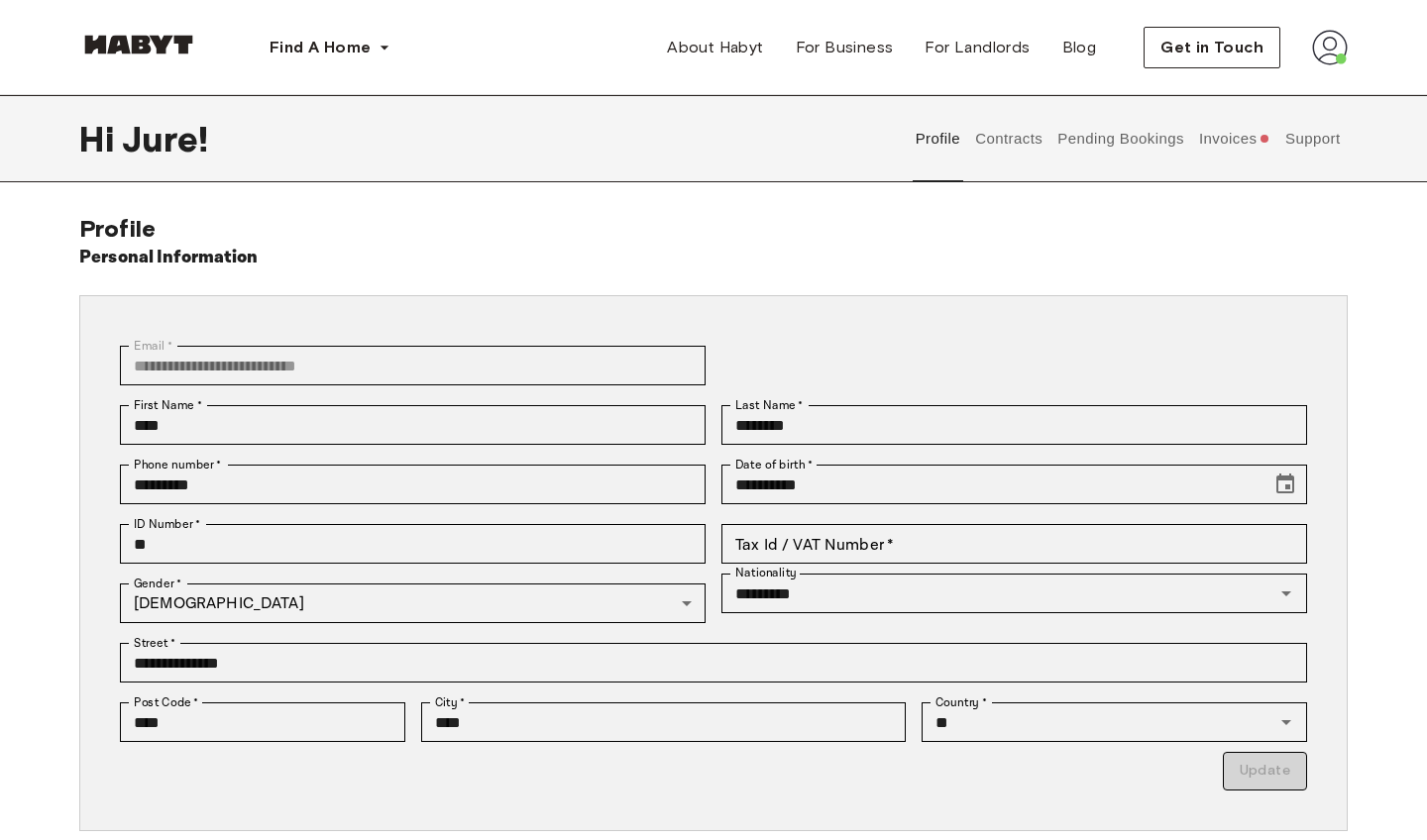
click at [1017, 145] on button "Contracts" at bounding box center [1009, 138] width 72 height 87
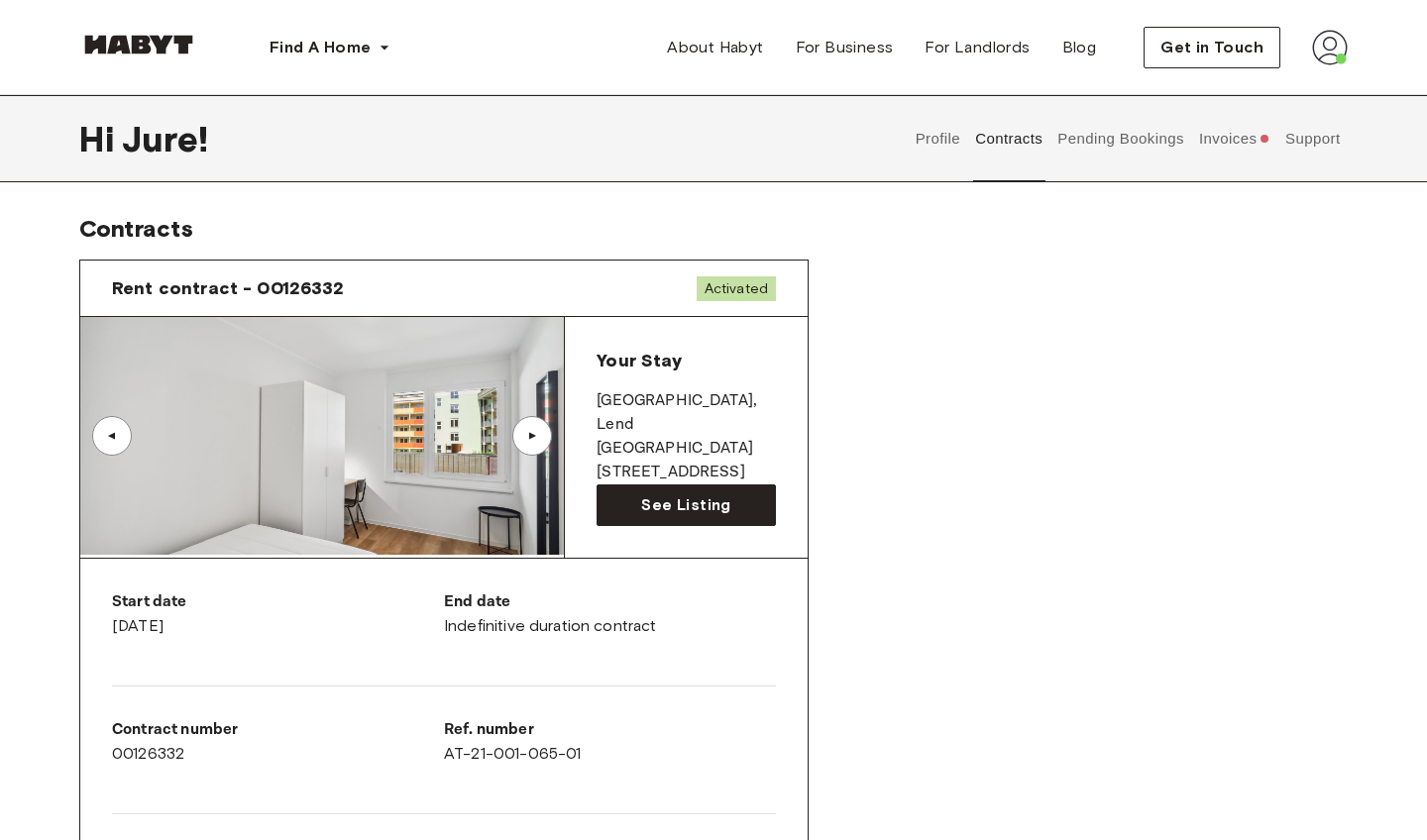
click at [745, 285] on span "Activated" at bounding box center [735, 289] width 79 height 25
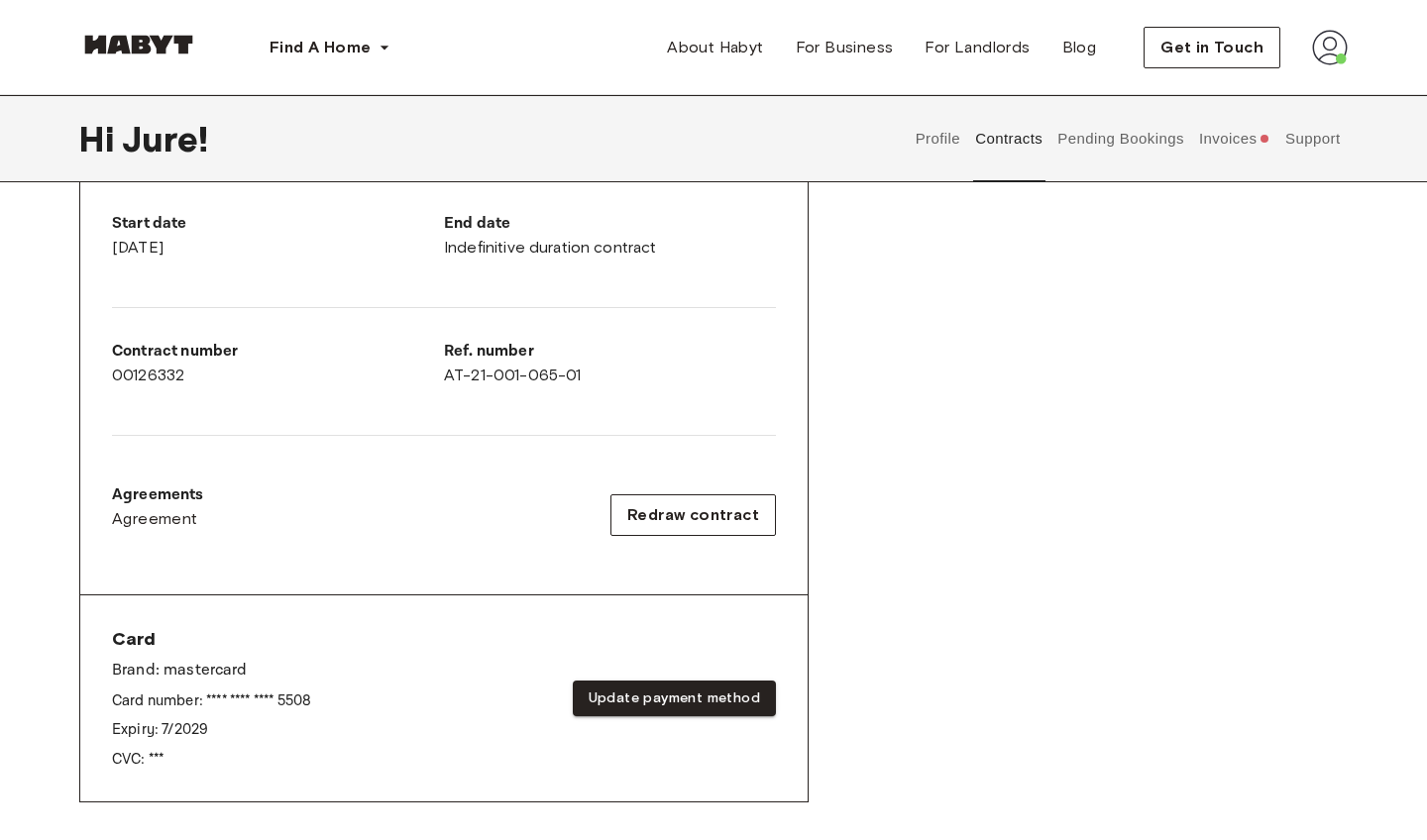
scroll to position [255, 0]
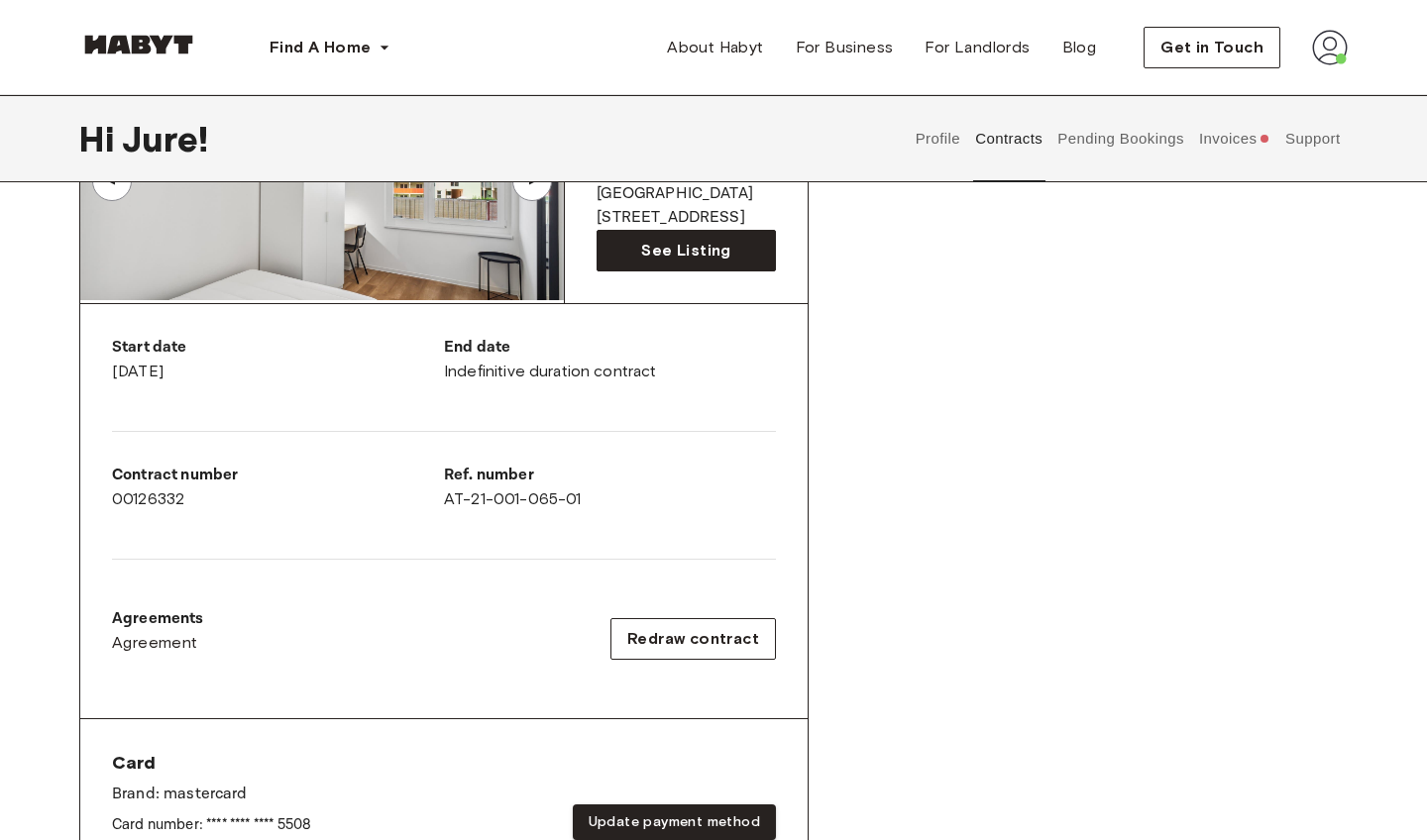
click at [1116, 139] on button "Pending Bookings" at bounding box center [1121, 138] width 132 height 87
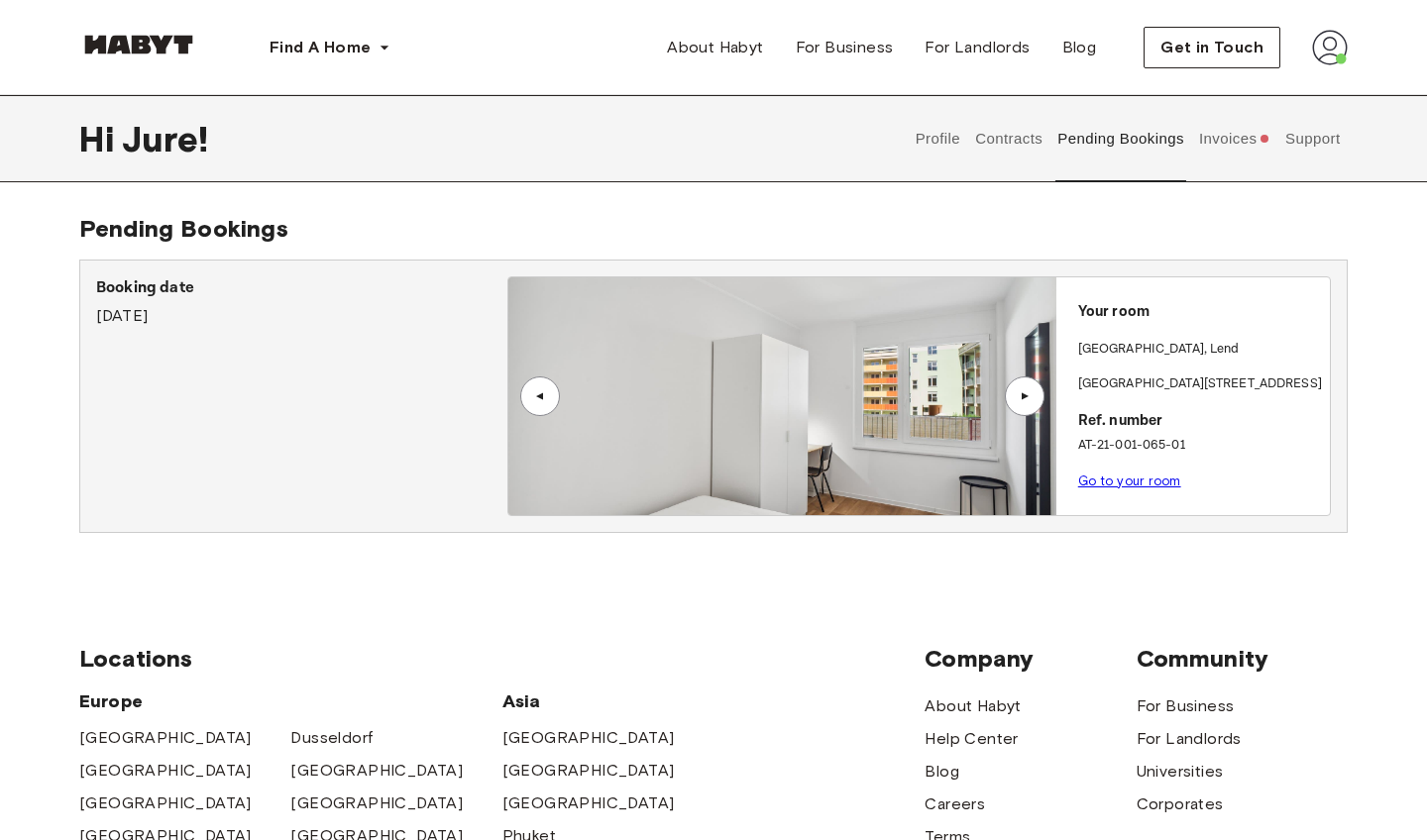
click at [1223, 149] on button "Invoices" at bounding box center [1234, 138] width 76 height 87
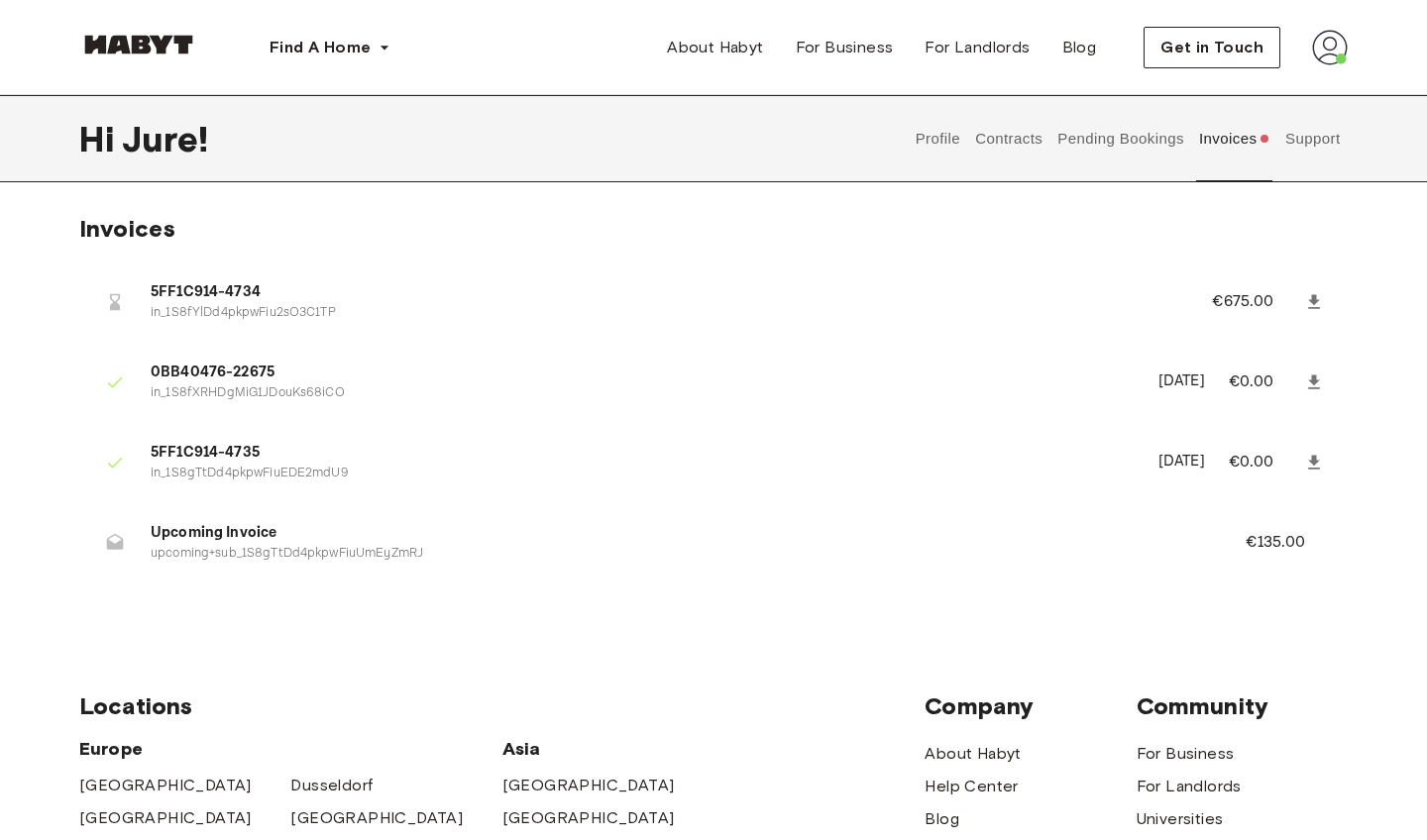
click at [1316, 139] on button "Support" at bounding box center [1313, 138] width 61 height 87
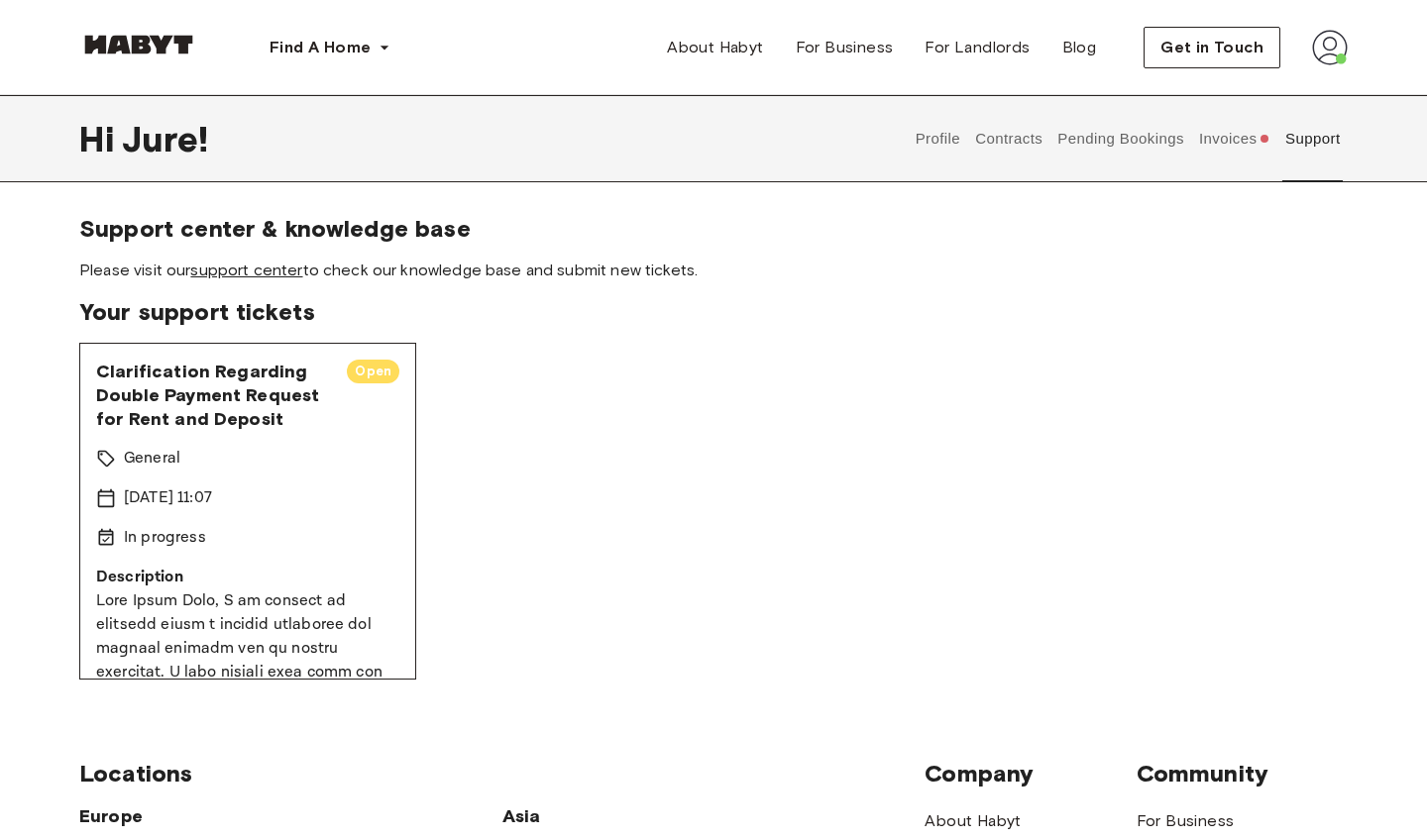
click at [245, 272] on link "support center" at bounding box center [246, 270] width 112 height 19
